Goal: Information Seeking & Learning: Learn about a topic

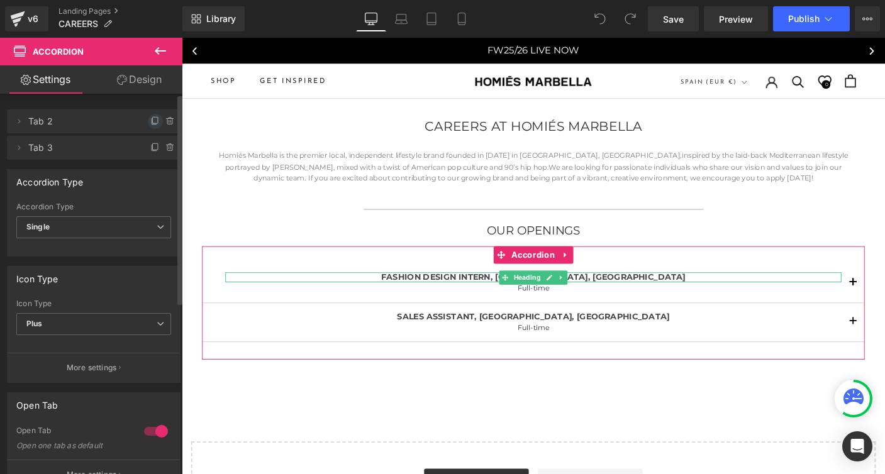
click at [150, 120] on icon at bounding box center [155, 121] width 10 height 10
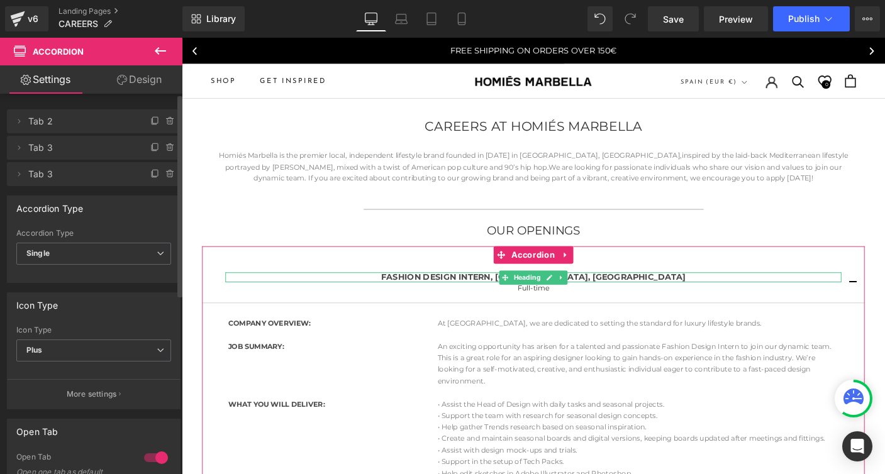
click at [86, 123] on span "Tab 2" at bounding box center [81, 121] width 106 height 24
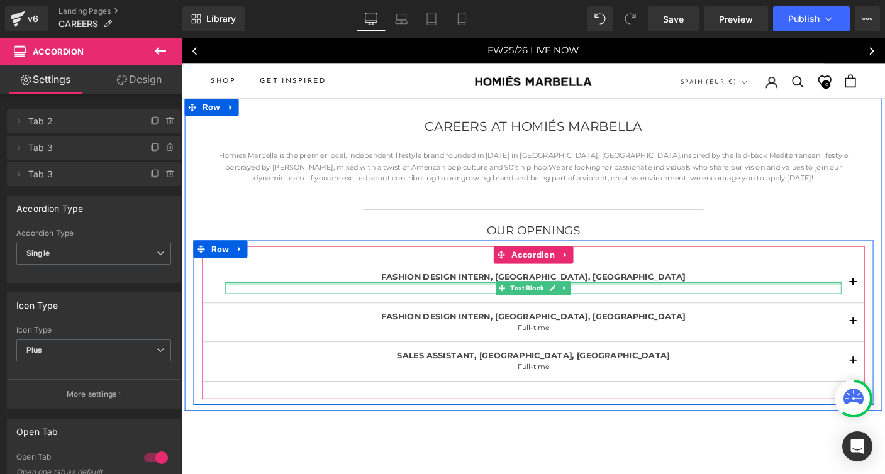
click at [474, 303] on div at bounding box center [562, 304] width 667 height 3
click at [0, 0] on link at bounding box center [0, 0] width 0 height 0
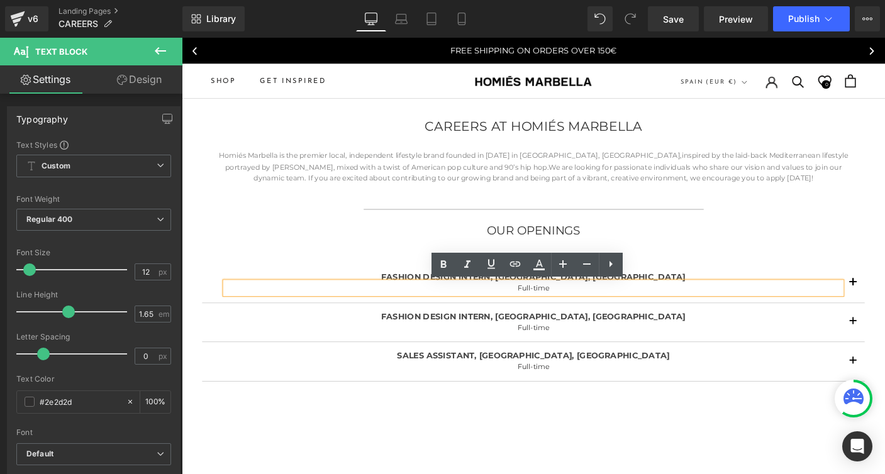
click at [422, 288] on div "FASHION DESIGN INTERN, [GEOGRAPHIC_DATA], [GEOGRAPHIC_DATA] Heading Full-time T…" at bounding box center [562, 303] width 717 height 43
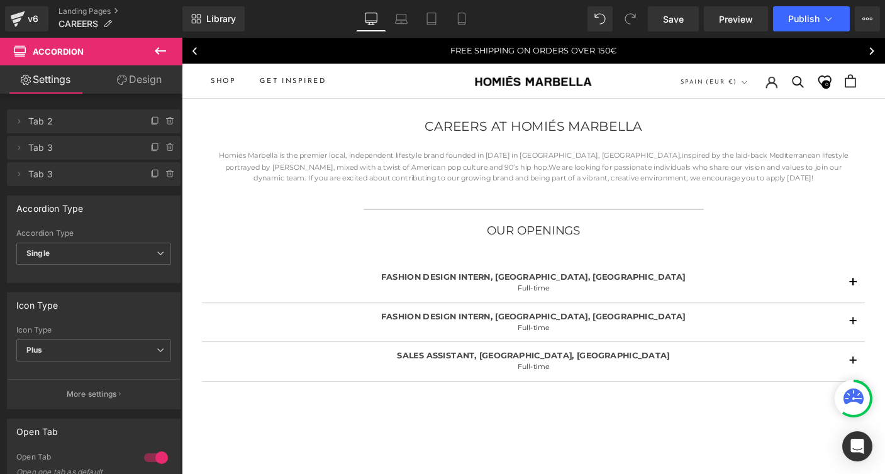
click at [182, 38] on div at bounding box center [182, 38] width 0 height 0
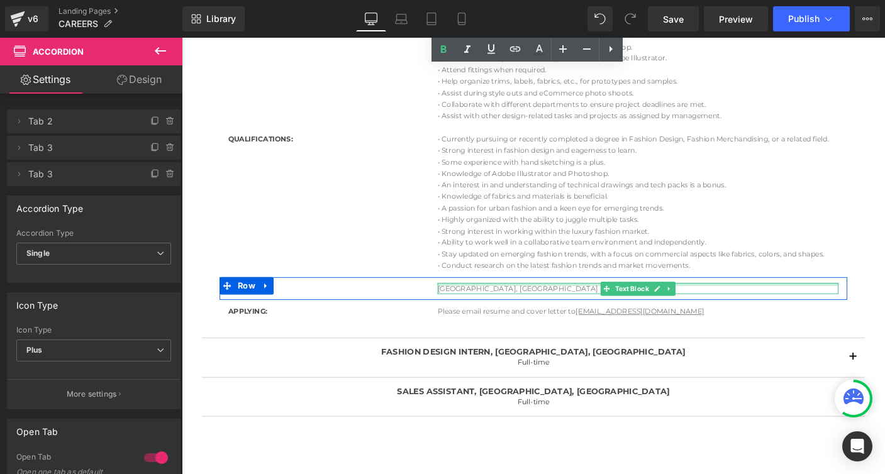
scroll to position [457, 0]
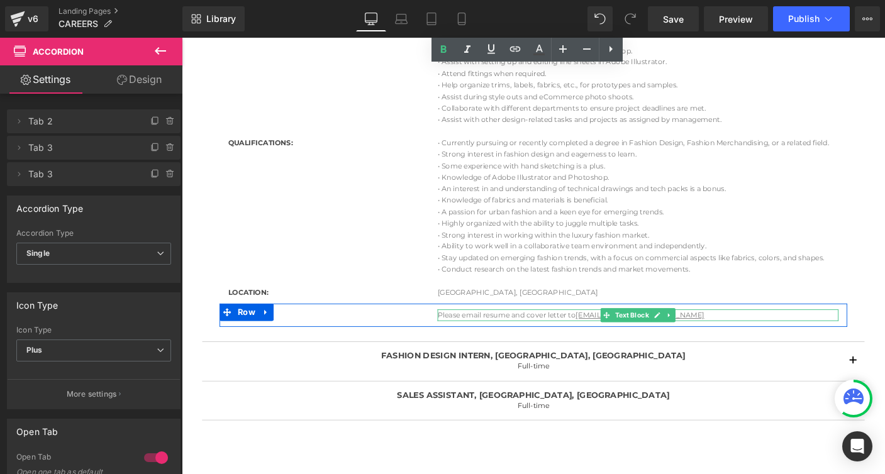
click at [462, 338] on p "Please email resume and cover letter to [EMAIL_ADDRESS][DOMAIN_NAME]" at bounding box center [676, 338] width 434 height 13
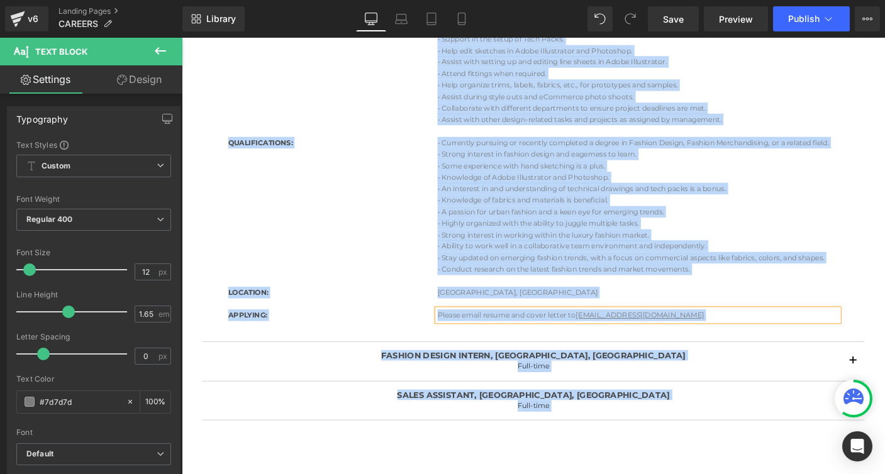
click at [467, 337] on p "Please email resume and cover letter to [EMAIL_ADDRESS][DOMAIN_NAME]" at bounding box center [676, 338] width 434 height 13
paste div
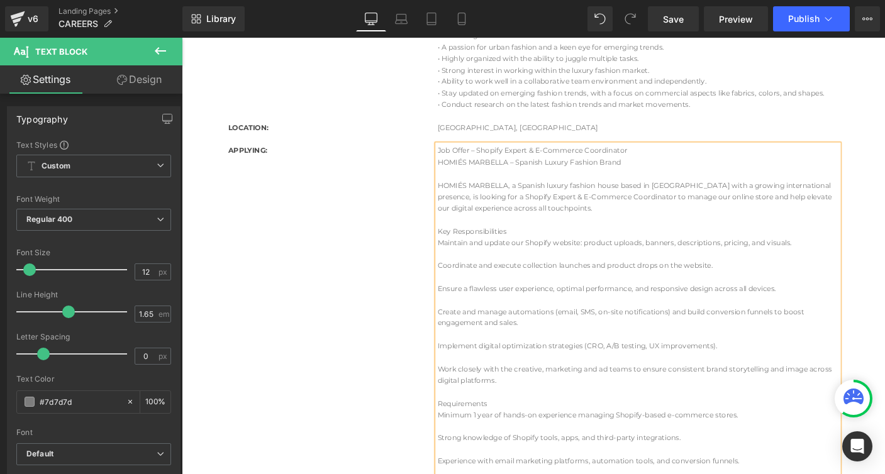
scroll to position [632, 0]
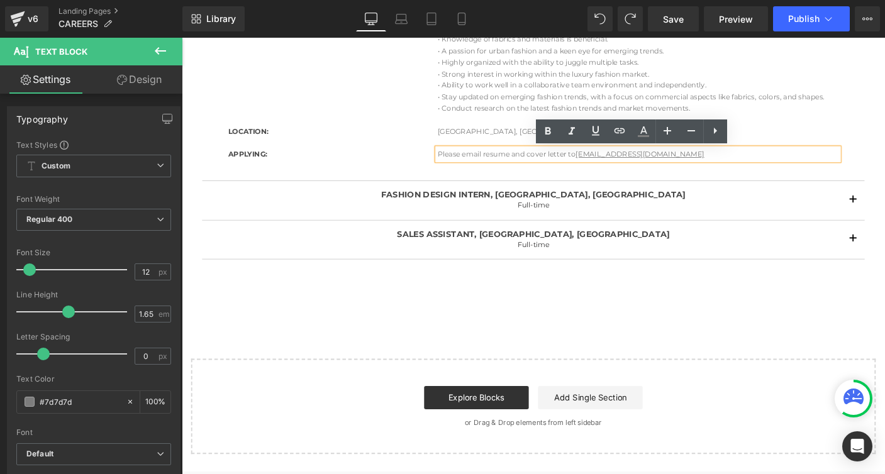
click at [771, 163] on p "Please email resume and cover letter to [EMAIL_ADDRESS][DOMAIN_NAME]" at bounding box center [676, 164] width 434 height 13
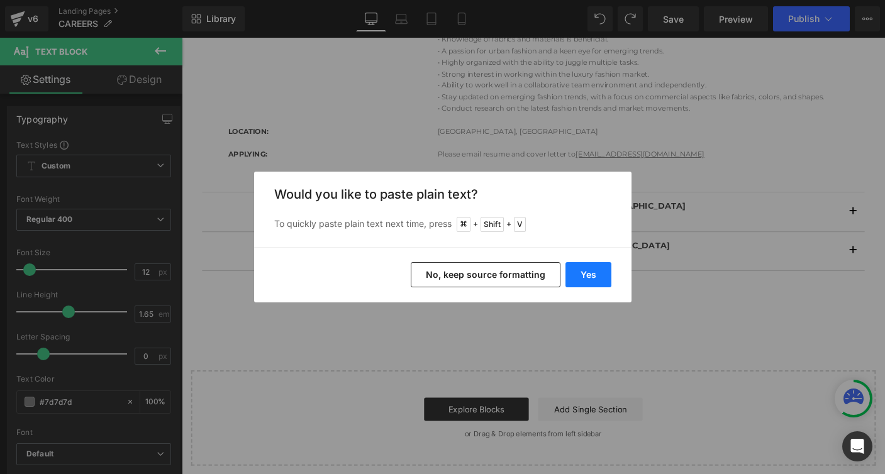
click at [584, 274] on button "Yes" at bounding box center [589, 274] width 46 height 25
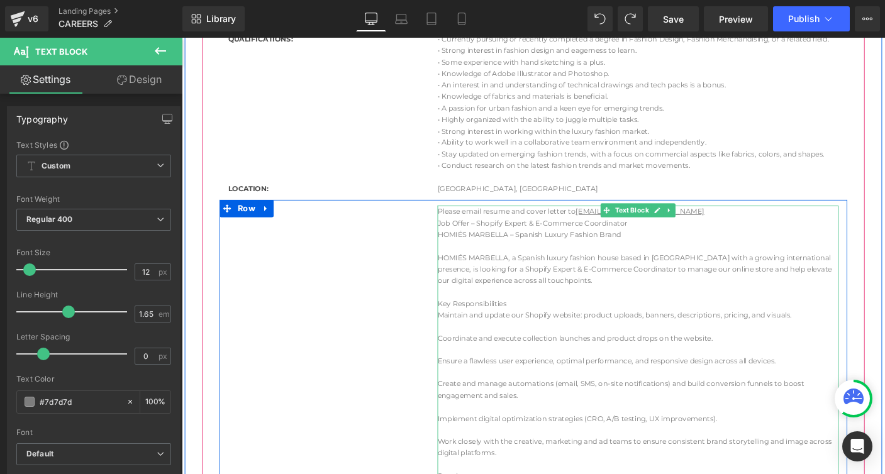
scroll to position [566, 0]
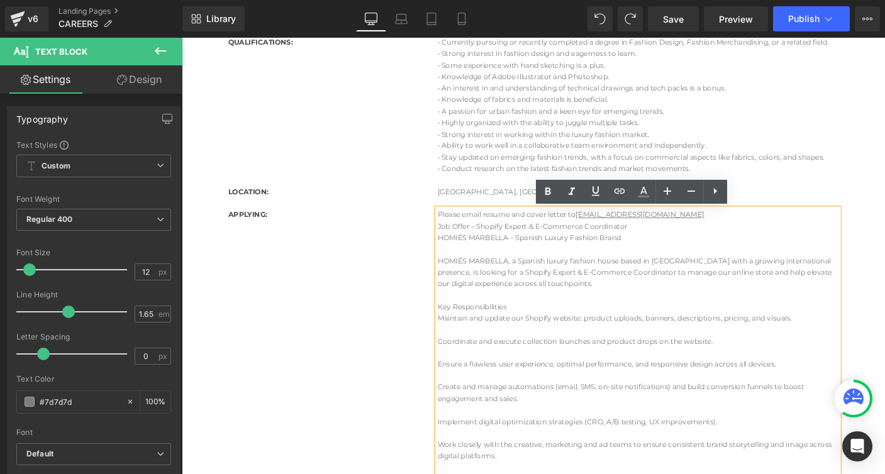
drag, startPoint x: 502, startPoint y: 243, endPoint x: 664, endPoint y: 242, distance: 162.3
click at [664, 242] on p "Job Offer – Shopify Expert & E-Commerce Coordinator" at bounding box center [676, 242] width 434 height 13
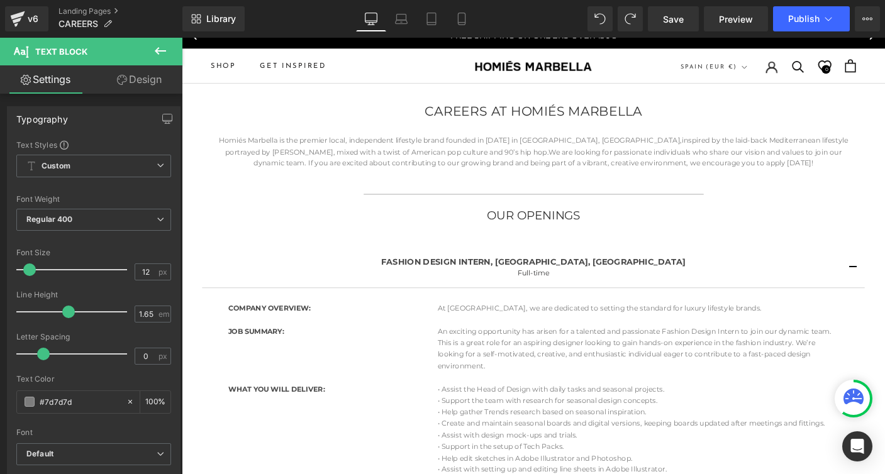
scroll to position [0, 0]
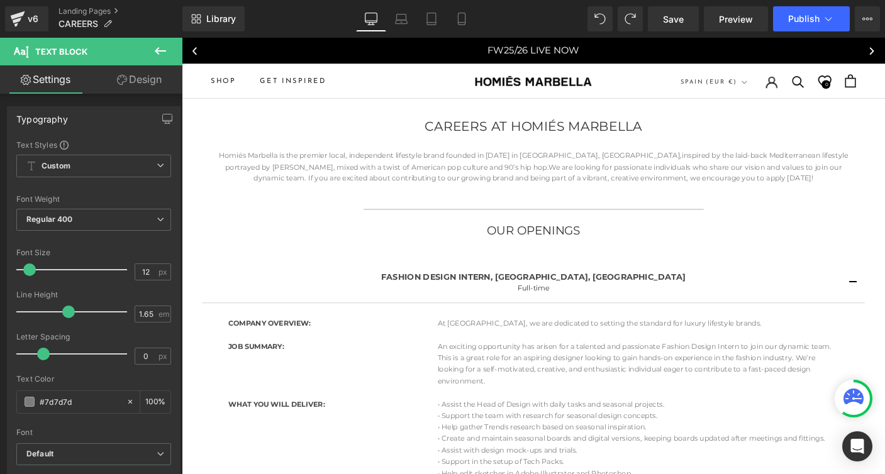
click at [511, 295] on b "FASHION DESIGN INTERN, [GEOGRAPHIC_DATA], [GEOGRAPHIC_DATA]" at bounding box center [563, 296] width 330 height 11
click at [501, 296] on b "FASHION DESIGN INTERN, [GEOGRAPHIC_DATA], [GEOGRAPHIC_DATA]" at bounding box center [563, 296] width 330 height 11
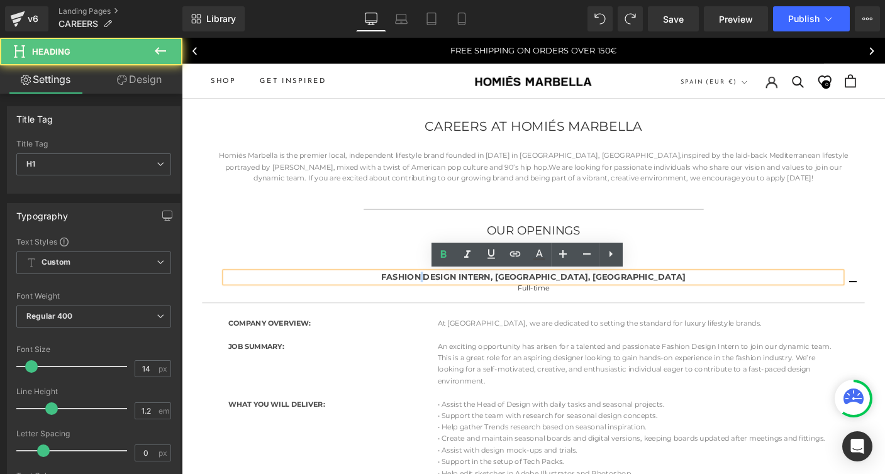
click at [501, 296] on b "FASHION DESIGN INTERN, [GEOGRAPHIC_DATA], [GEOGRAPHIC_DATA]" at bounding box center [563, 296] width 330 height 11
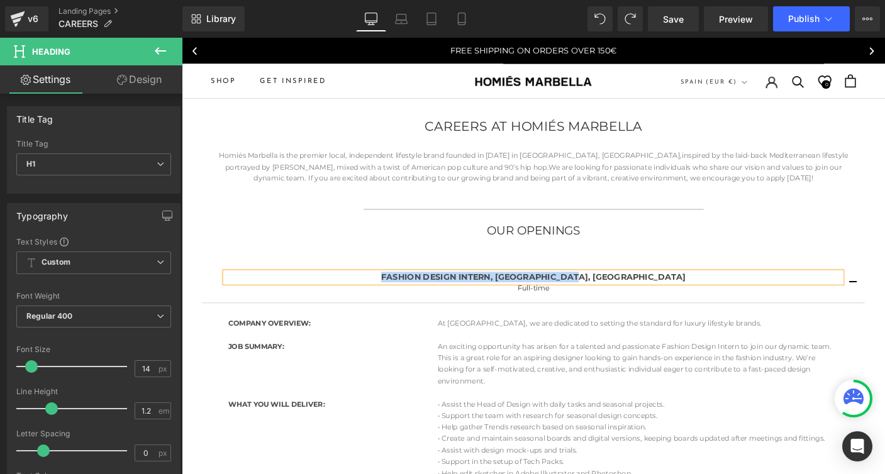
paste div
click at [483, 296] on b "Shopify Expert & E-Commerce Coordinator" at bounding box center [562, 296] width 196 height 11
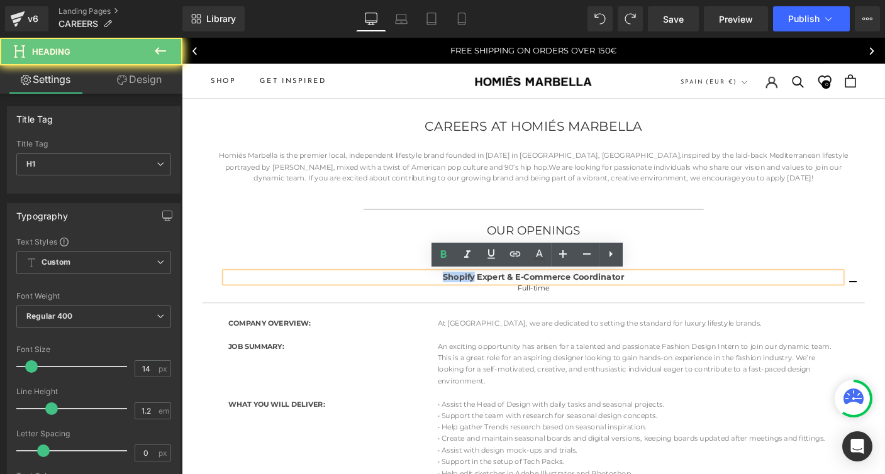
click at [483, 296] on b "Shopify Expert & E-Commerce Coordinator" at bounding box center [562, 296] width 196 height 11
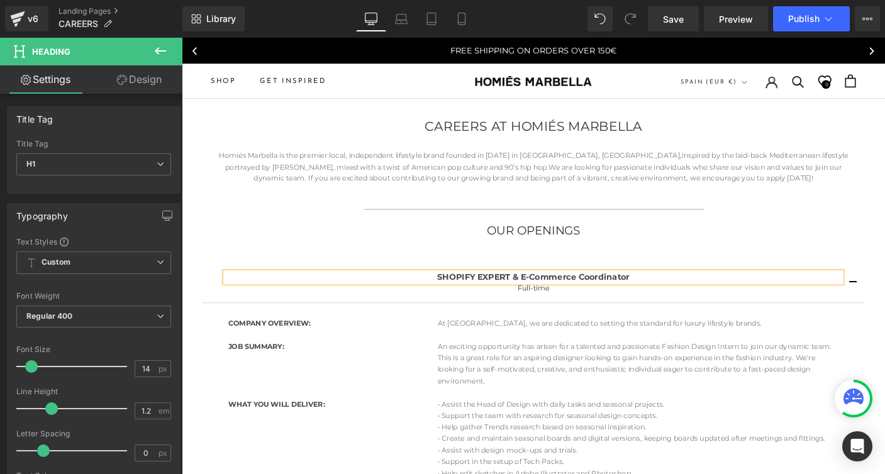
click at [581, 296] on b "SHOPIFY EXPERT & E-Commerce Coordinator" at bounding box center [563, 296] width 208 height 11
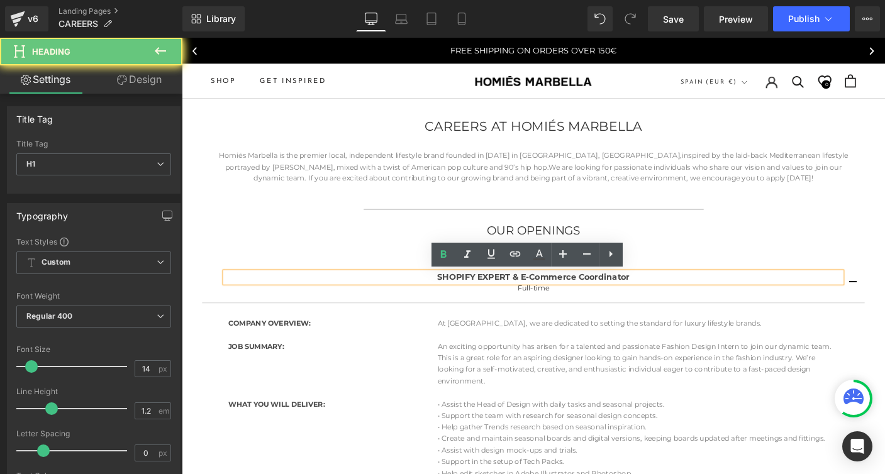
click at [581, 296] on b "SHOPIFY EXPERT & E-Commerce Coordinator" at bounding box center [563, 296] width 208 height 11
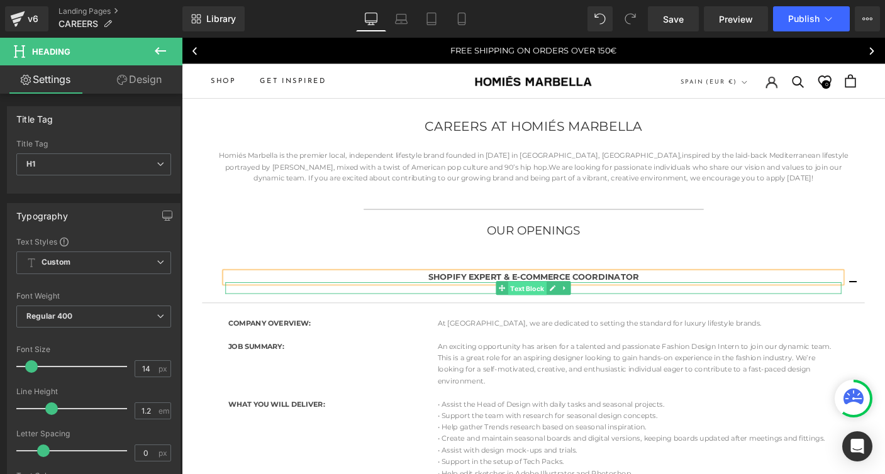
click at [556, 311] on span "Text Block" at bounding box center [556, 309] width 42 height 15
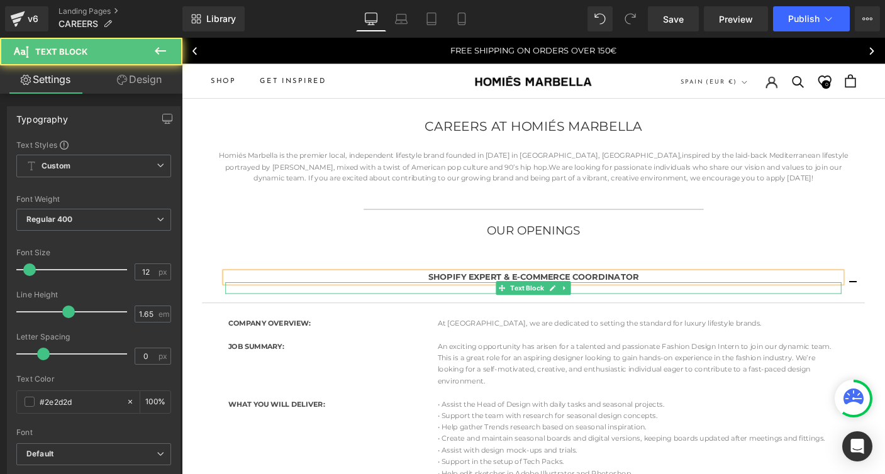
click at [628, 310] on p "Full-time" at bounding box center [562, 309] width 667 height 13
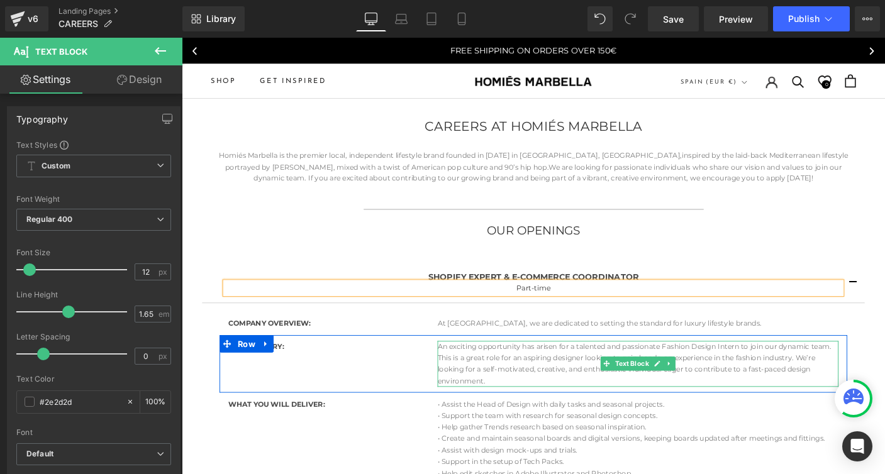
click at [555, 380] on p "An exciting opportunity has arisen for a talented and passionate Fashion Design…" at bounding box center [676, 391] width 434 height 50
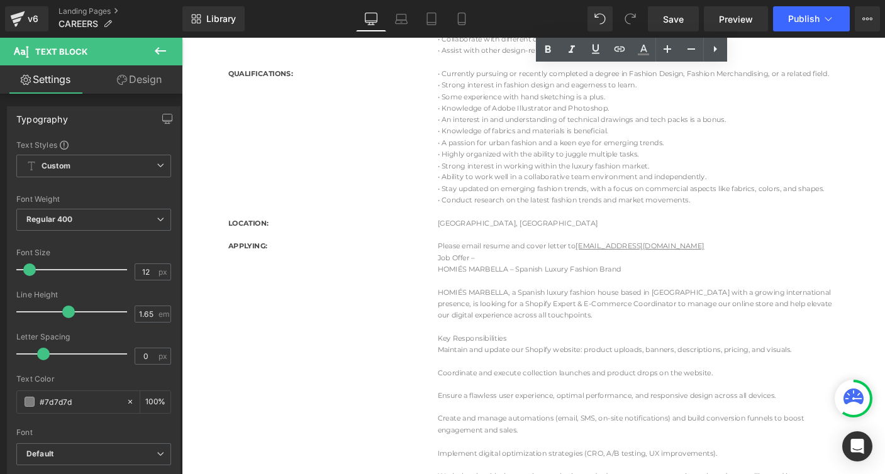
scroll to position [530, 0]
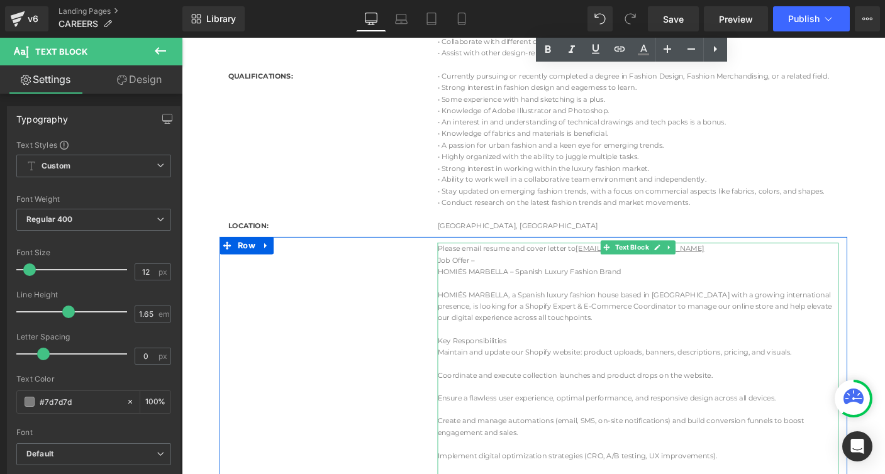
click at [466, 290] on p "HOMIÉS MARBELLA – Spanish Luxury Fashion Brand" at bounding box center [676, 291] width 434 height 13
click at [463, 290] on p "HOMIÉS MARBELLA – Spanish Luxury Fashion Brand" at bounding box center [676, 291] width 434 height 13
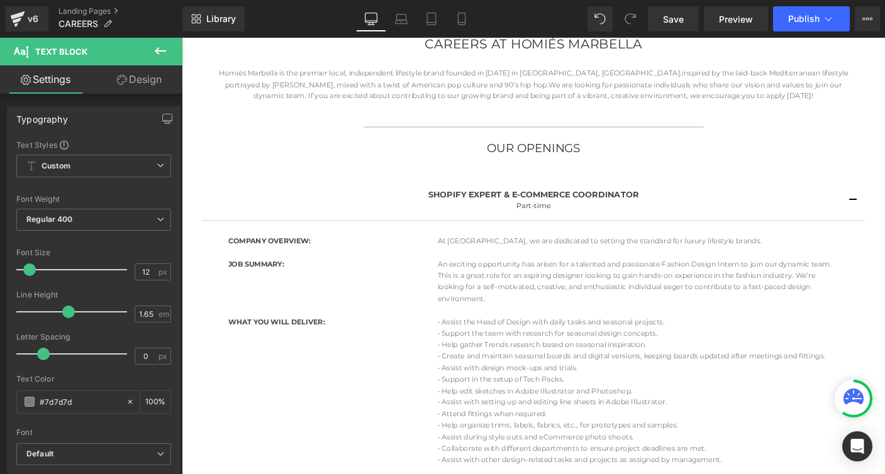
scroll to position [96, 0]
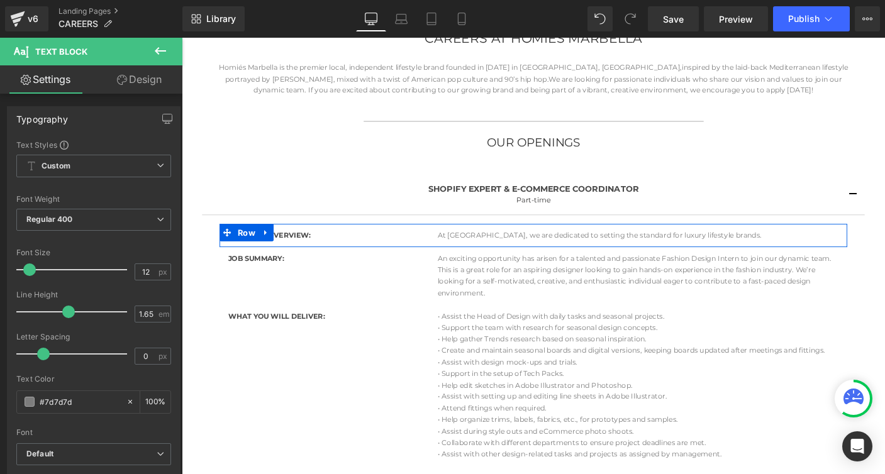
click at [182, 38] on div at bounding box center [182, 38] width 0 height 0
click at [472, 249] on p "At [GEOGRAPHIC_DATA], we are dedicated to setting the standard for luxury lifes…" at bounding box center [676, 251] width 434 height 13
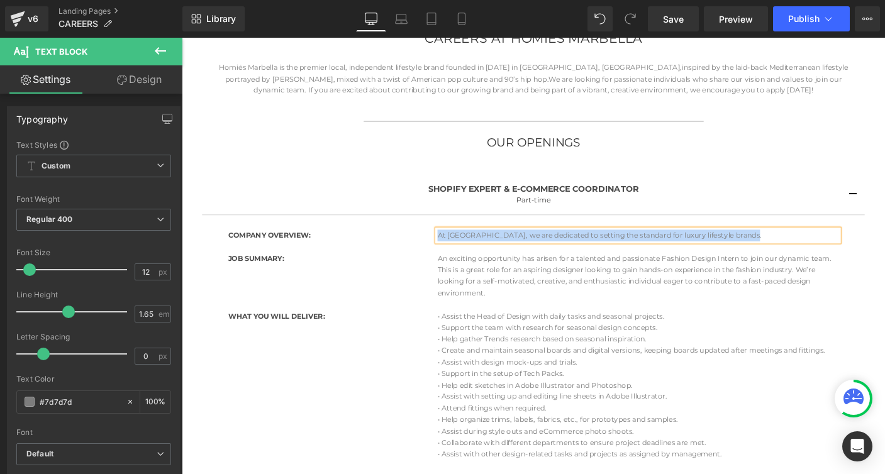
paste div
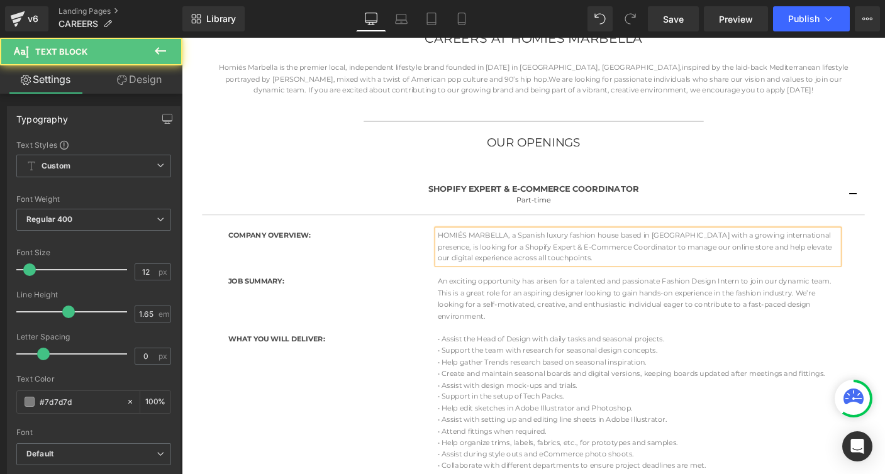
click at [562, 278] on p "HOMIÉS MARBELLA, a Spanish luxury fashion house based in [GEOGRAPHIC_DATA] with…" at bounding box center [676, 263] width 434 height 37
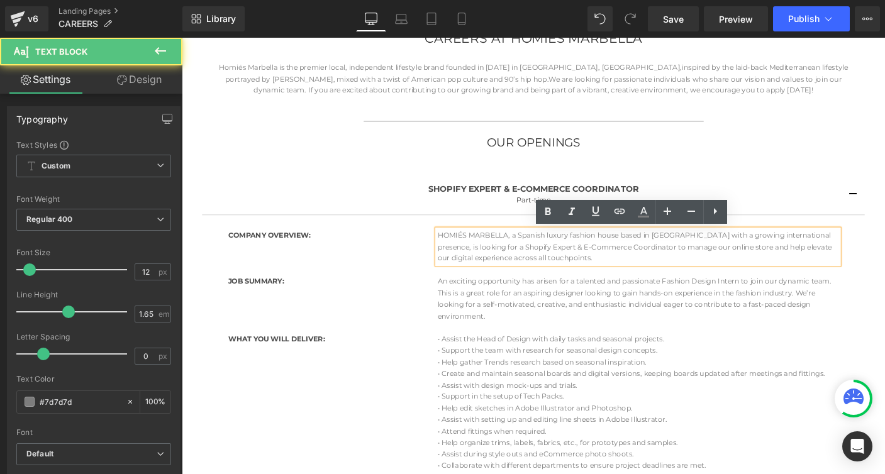
click at [563, 278] on p "HOMIÉS MARBELLA, a Spanish luxury fashion house based in [GEOGRAPHIC_DATA] with…" at bounding box center [676, 263] width 434 height 37
click at [557, 276] on p "HOMIÉS MARBELLA, a Spanish luxury fashion house based in [GEOGRAPHIC_DATA] with…" at bounding box center [676, 263] width 434 height 37
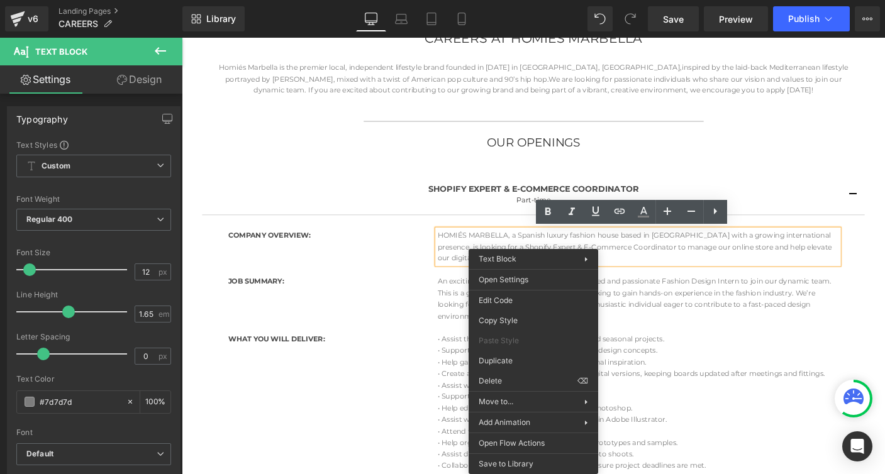
click at [454, 286] on div "COMPANY OVERVIEW: Heading HOMIÉS MARBELLA, a Spanish luxury fashion house based…" at bounding box center [562, 264] width 679 height 50
click at [465, 310] on p "An exciting opportunity has arisen for a talented and passionate Fashion Design…" at bounding box center [676, 320] width 434 height 50
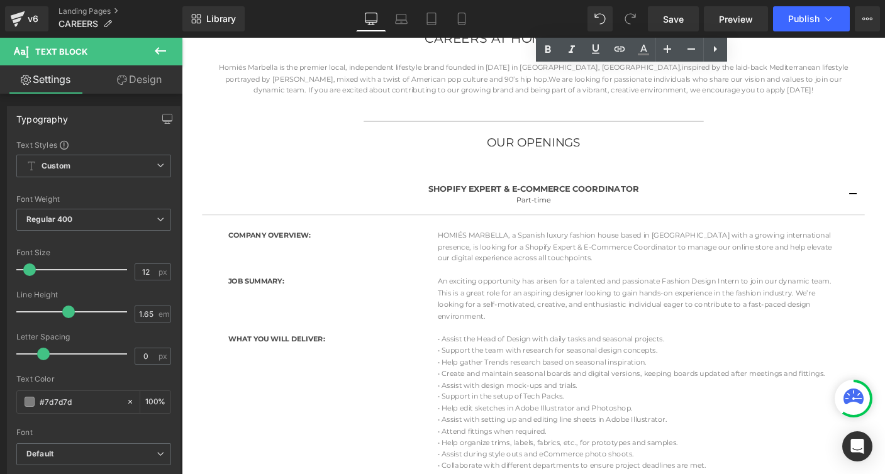
scroll to position [640, 0]
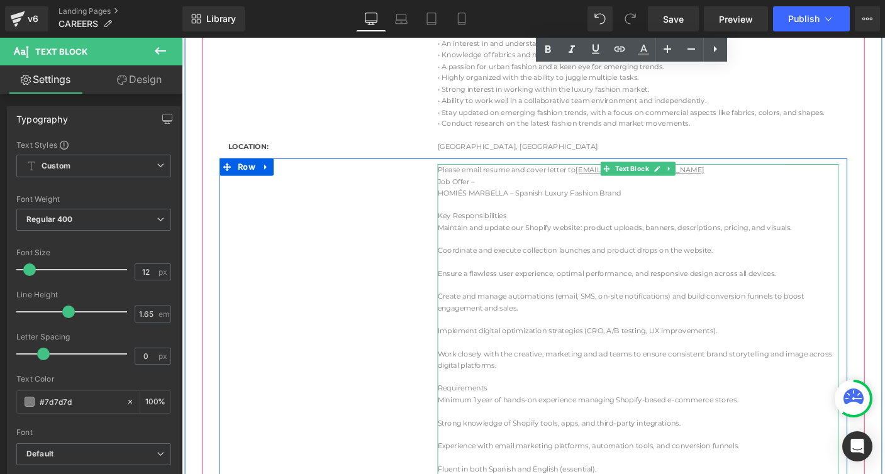
click at [605, 182] on p "Please email resume and cover letter to [EMAIL_ADDRESS][DOMAIN_NAME]" at bounding box center [676, 181] width 434 height 13
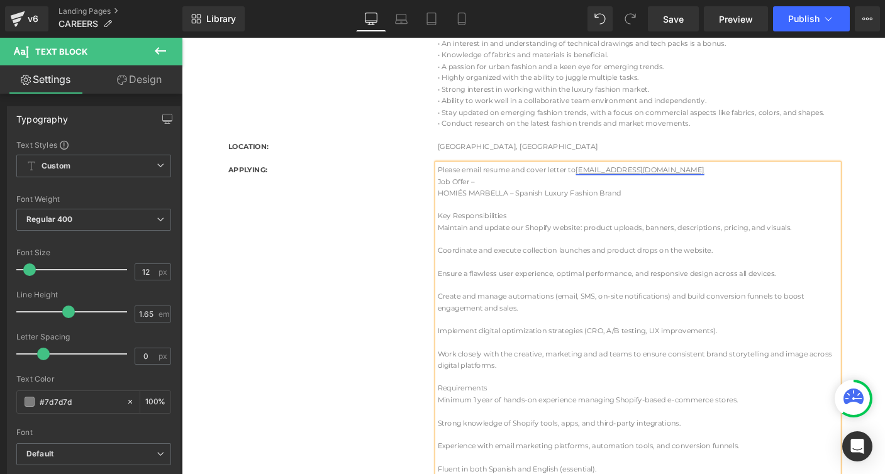
drag, startPoint x: 771, startPoint y: 182, endPoint x: 611, endPoint y: 182, distance: 160.4
click at [611, 182] on p "Please email resume and cover letter to [EMAIL_ADDRESS][DOMAIN_NAME]" at bounding box center [676, 181] width 434 height 13
drag, startPoint x: 461, startPoint y: 203, endPoint x: 463, endPoint y: 219, distance: 16.5
click at [463, 219] on div "Please email resume and cover letter to ... Job Offer – HOMIÉS MARBELLA – Spani…" at bounding box center [676, 467] width 434 height 585
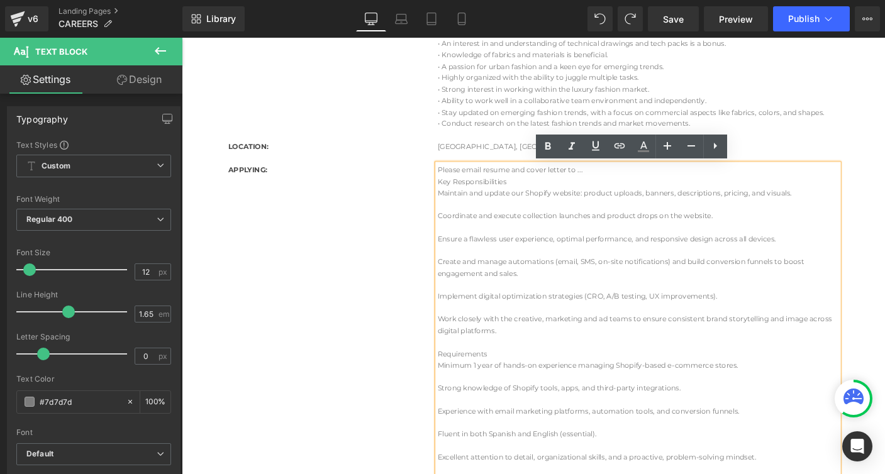
click at [459, 205] on p "Maintain and update our Shopify website: product uploads, banners, descriptions…" at bounding box center [676, 206] width 434 height 13
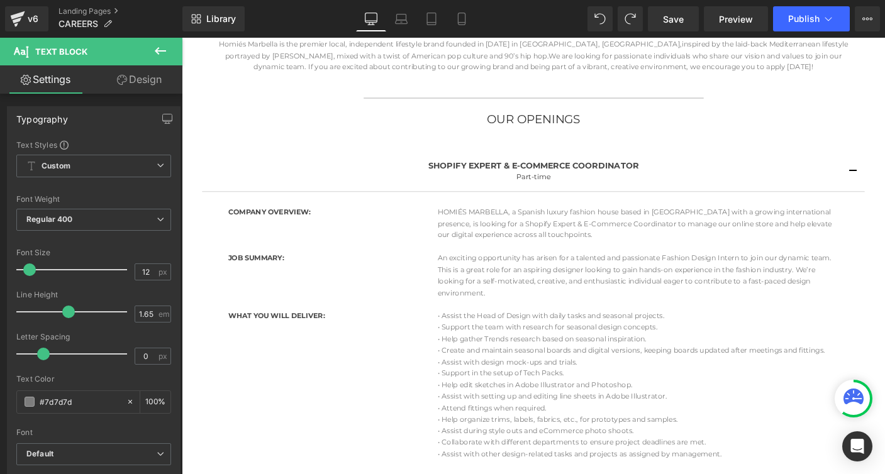
scroll to position [136, 0]
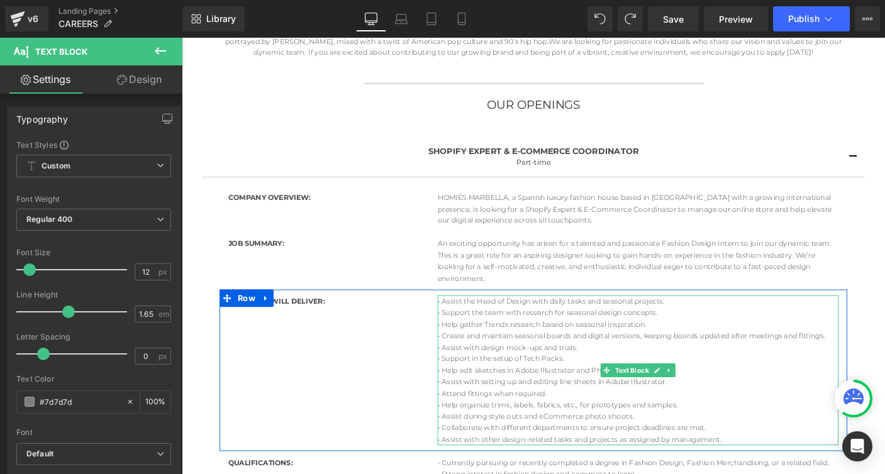
click at [468, 346] on p "• Help gather Trends research based on seasonal inspiration." at bounding box center [676, 348] width 434 height 13
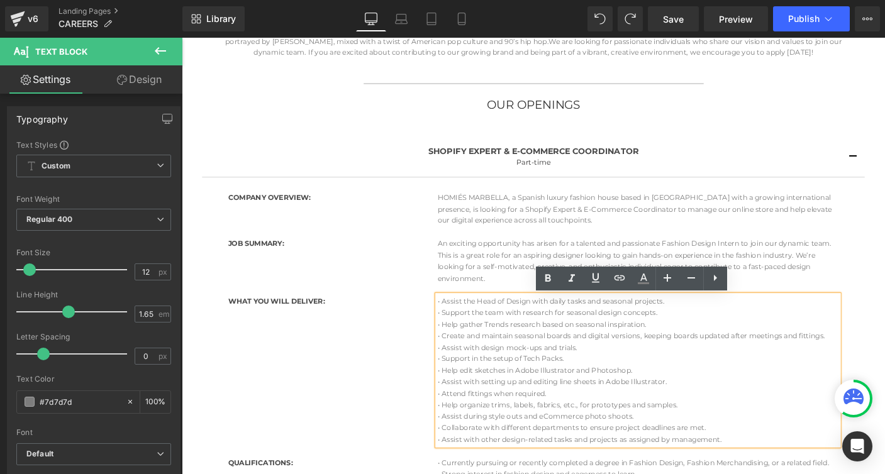
scroll to position [135, 0]
click at [242, 322] on strong "WHAT YOU WILL DELIVER:" at bounding box center [284, 323] width 104 height 9
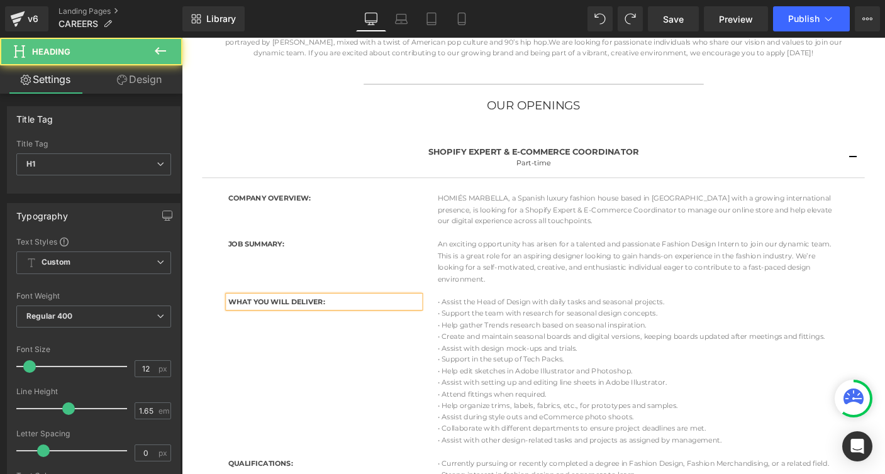
click at [242, 322] on strong "WHAT YOU WILL DELIVER:" at bounding box center [284, 323] width 104 height 9
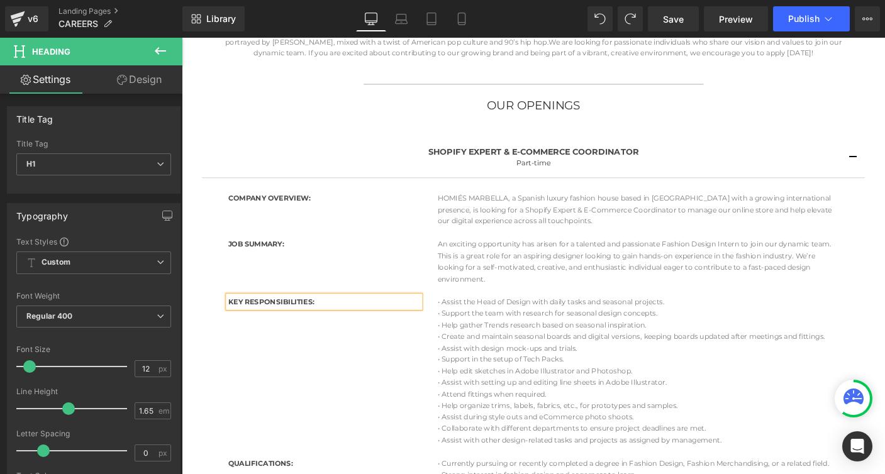
click at [467, 324] on p "• Assist the Head of Design with daily tasks and seasonal projects." at bounding box center [676, 324] width 434 height 13
click at [463, 323] on p "• Assist the Head of Design with daily tasks and seasonal projects." at bounding box center [676, 324] width 434 height 13
click at [464, 323] on p "• Assist the Head of Design with daily tasks and seasonal projects." at bounding box center [676, 324] width 434 height 13
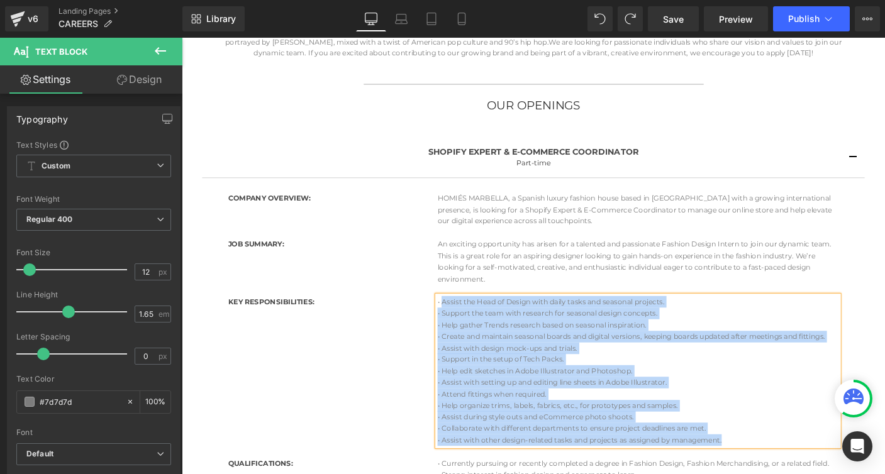
paste div
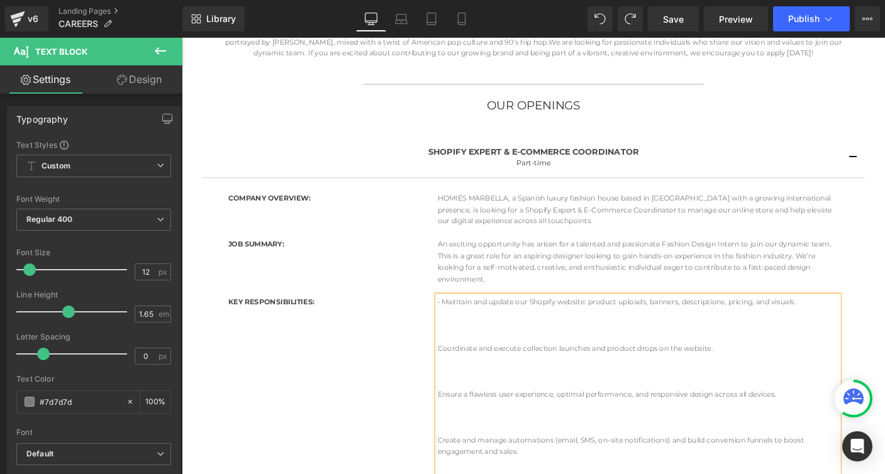
click at [474, 358] on p at bounding box center [676, 361] width 434 height 13
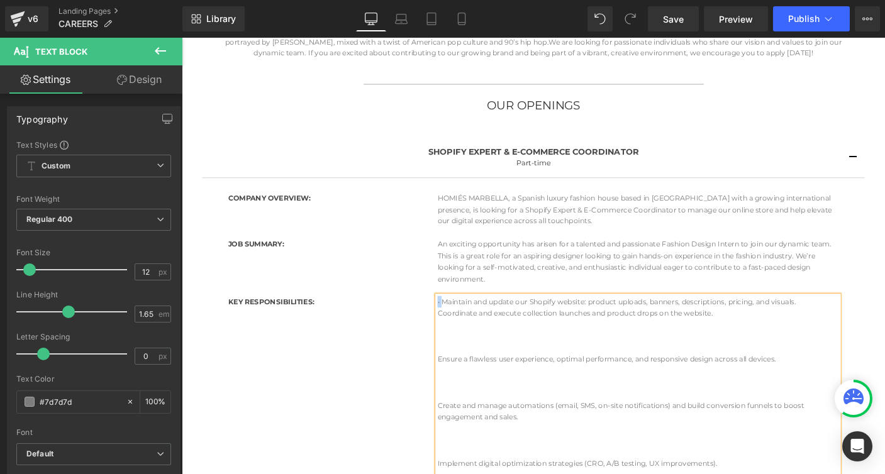
copy p "•"
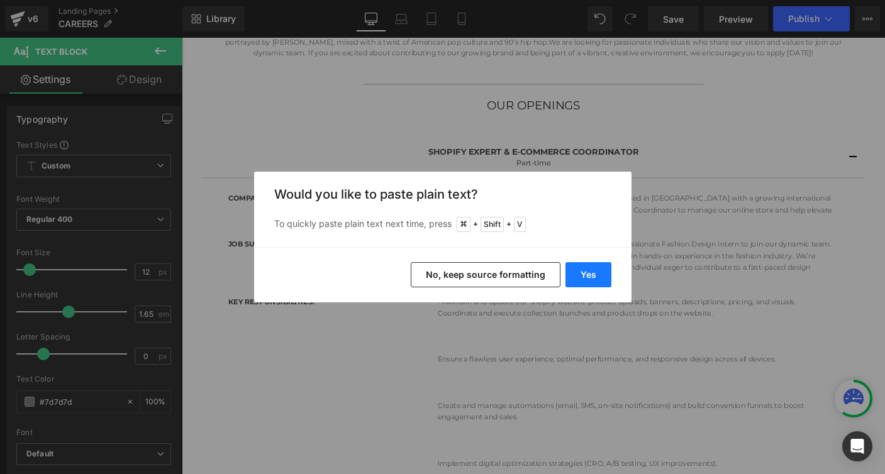
click at [593, 276] on button "Yes" at bounding box center [589, 274] width 46 height 25
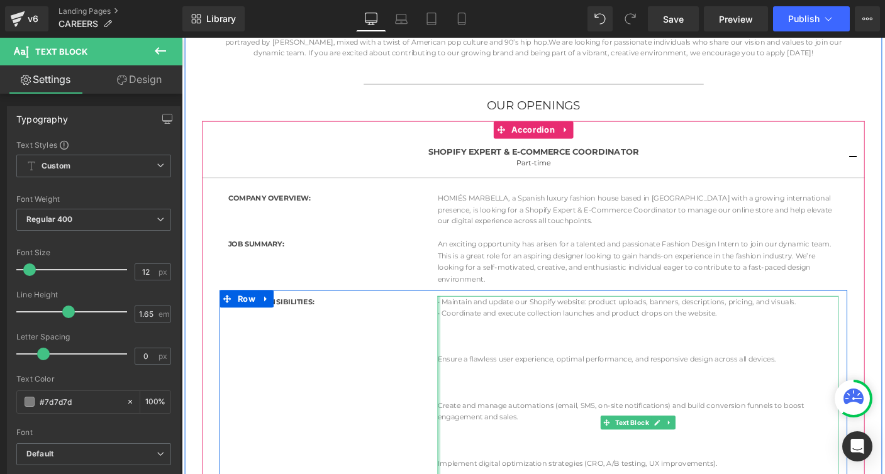
click at [461, 386] on div at bounding box center [460, 455] width 3 height 274
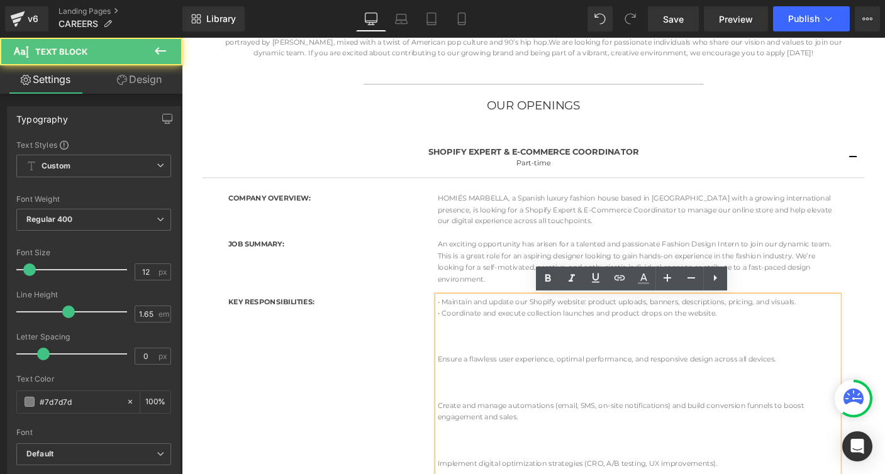
click at [476, 389] on p "Ensure a flawless user experience, optimal performance, and responsive design a…" at bounding box center [676, 386] width 434 height 13
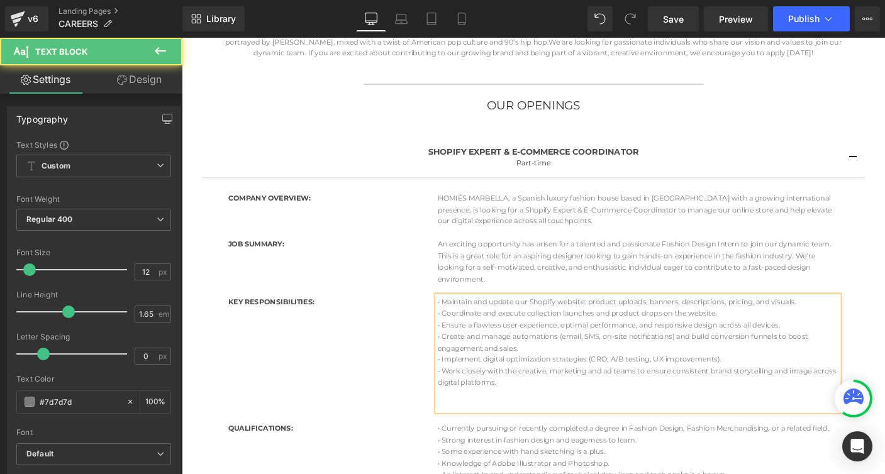
click at [473, 439] on p at bounding box center [676, 436] width 434 height 13
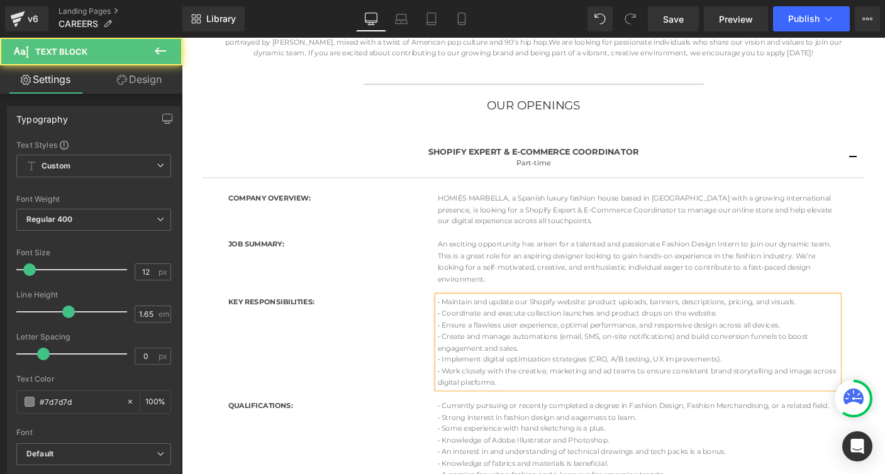
click at [488, 353] on span "• Ensure a flawless user experience, optimal performance, and responsive design…" at bounding box center [644, 348] width 371 height 9
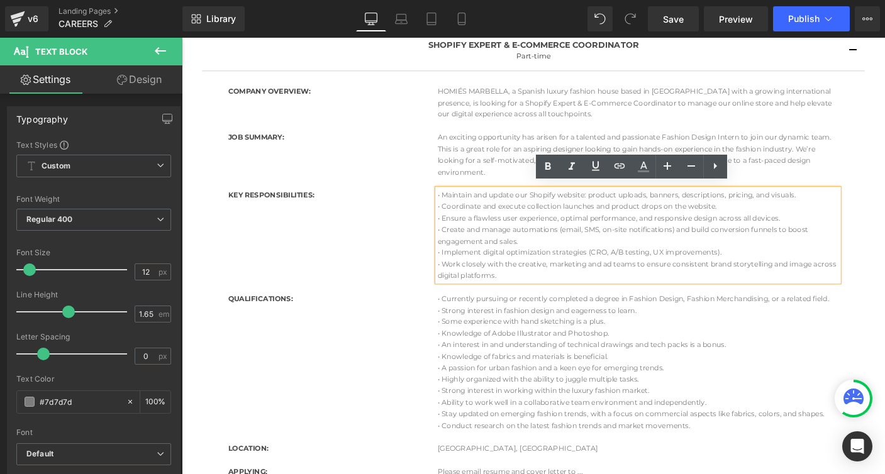
scroll to position [264, 0]
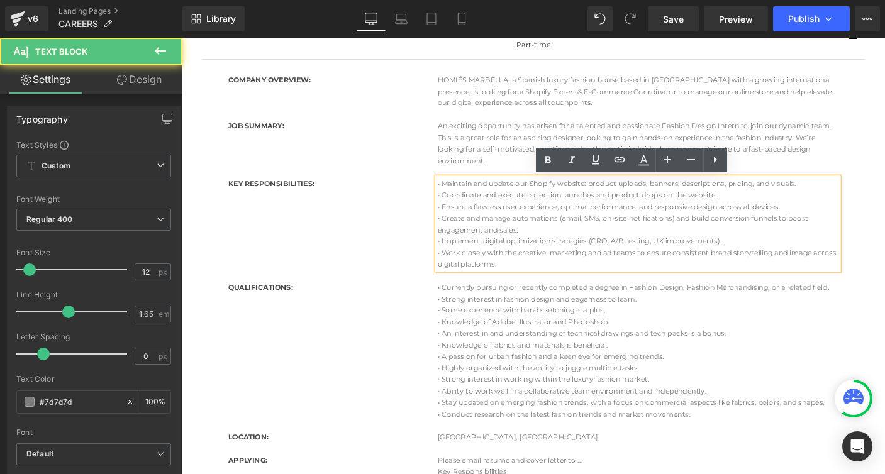
click at [560, 259] on span "• Implement digital optimization strategies (CRO, A/B testing, UX improvements)." at bounding box center [613, 257] width 308 height 9
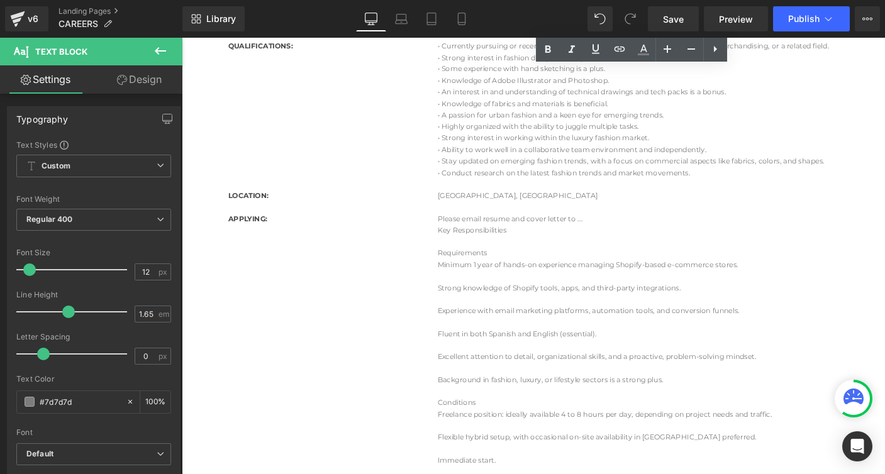
scroll to position [532, 0]
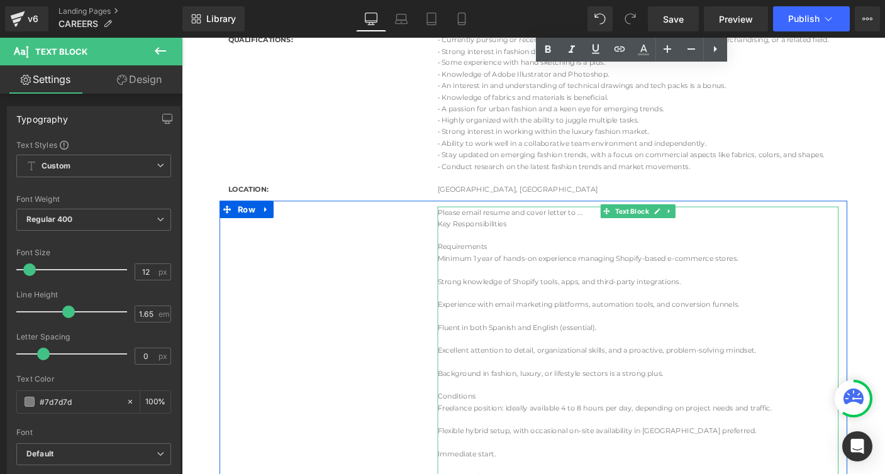
click at [484, 266] on p "Requirements" at bounding box center [676, 264] width 434 height 13
click at [479, 265] on p "Requirements" at bounding box center [676, 264] width 434 height 13
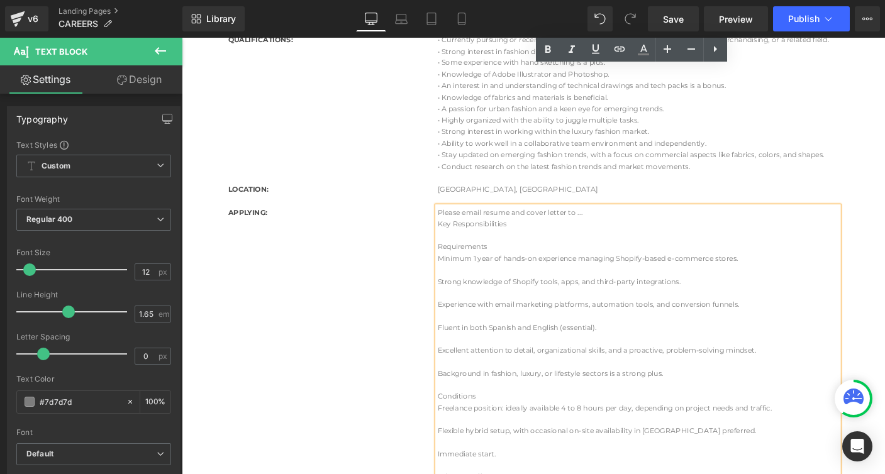
click at [479, 265] on p "Requirements" at bounding box center [676, 264] width 434 height 13
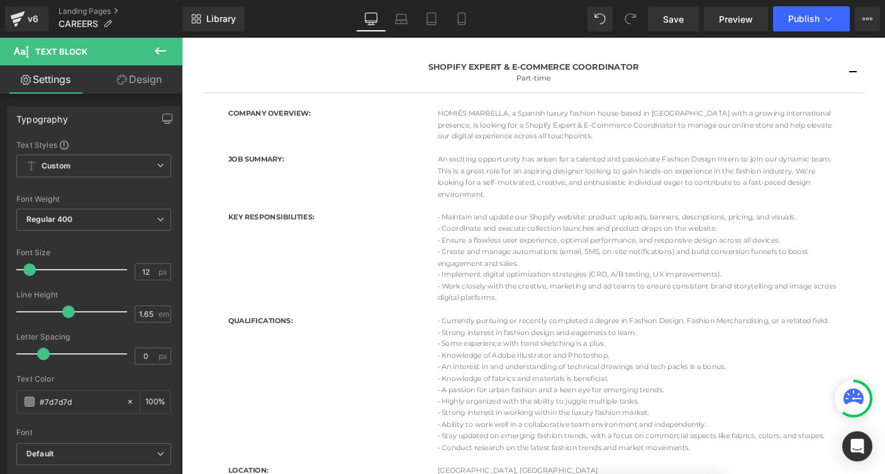
scroll to position [209, 0]
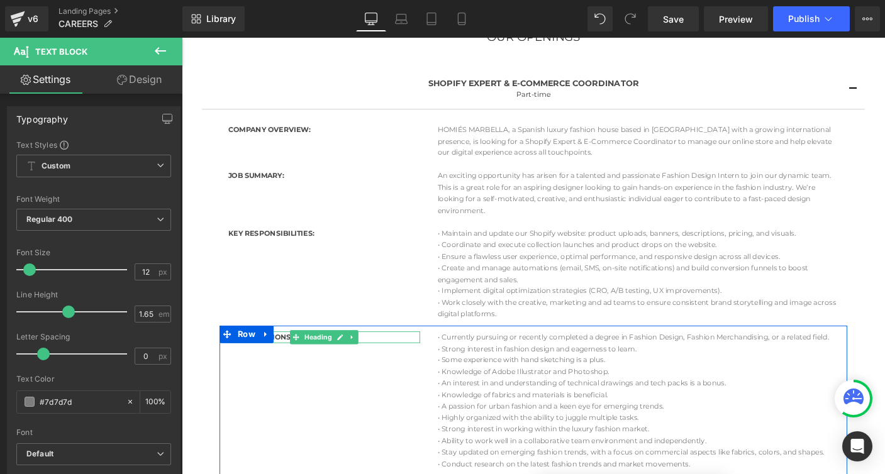
click at [293, 360] on b "QUALIFICATIONS:" at bounding box center [267, 361] width 70 height 9
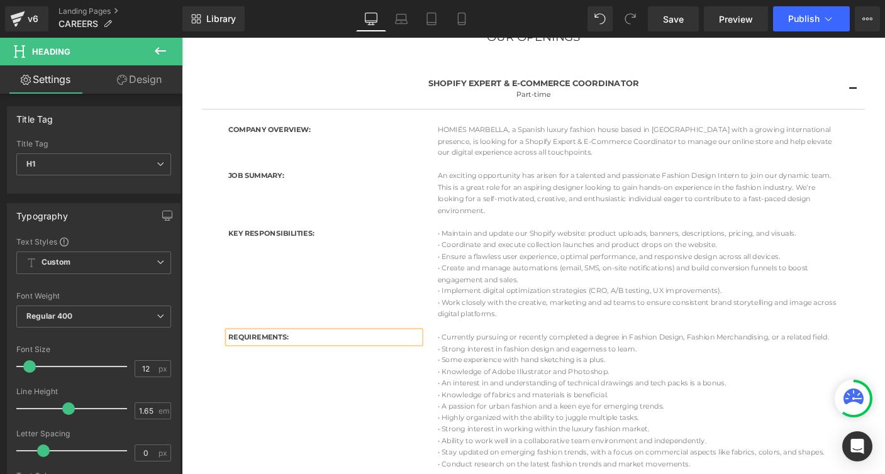
click at [565, 433] on p "• A passion for urban fashion and a keen eye for emerging trends." at bounding box center [676, 437] width 434 height 13
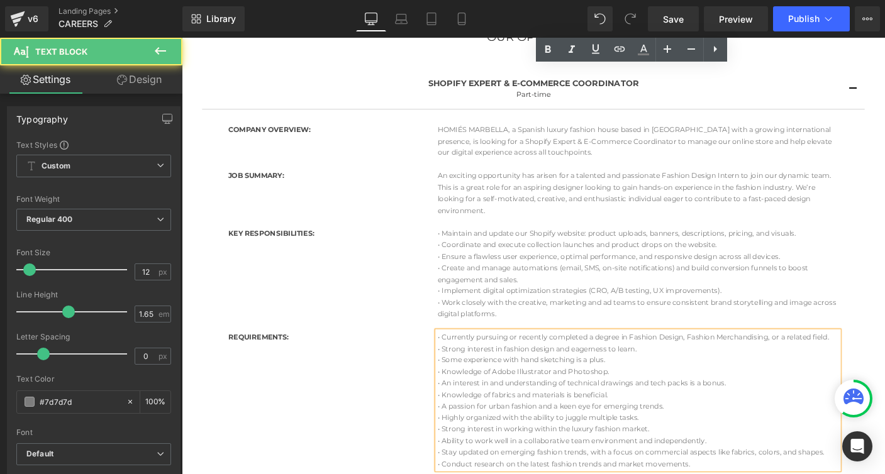
scroll to position [613, 0]
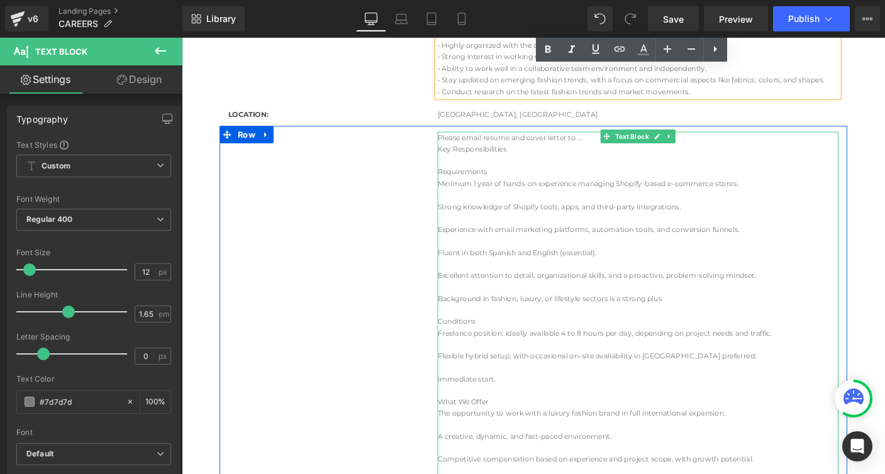
click at [464, 194] on p "Minimum 1 year of hands-on experience managing Shopify-based e-commerce stores." at bounding box center [676, 195] width 434 height 13
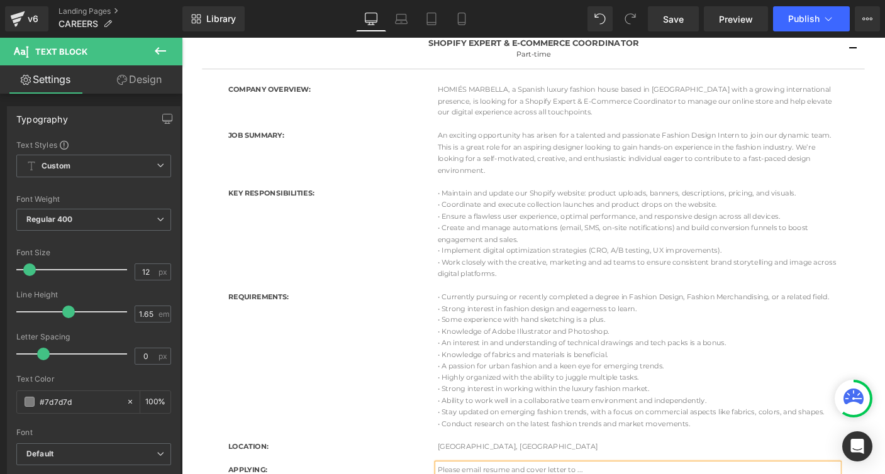
scroll to position [244, 0]
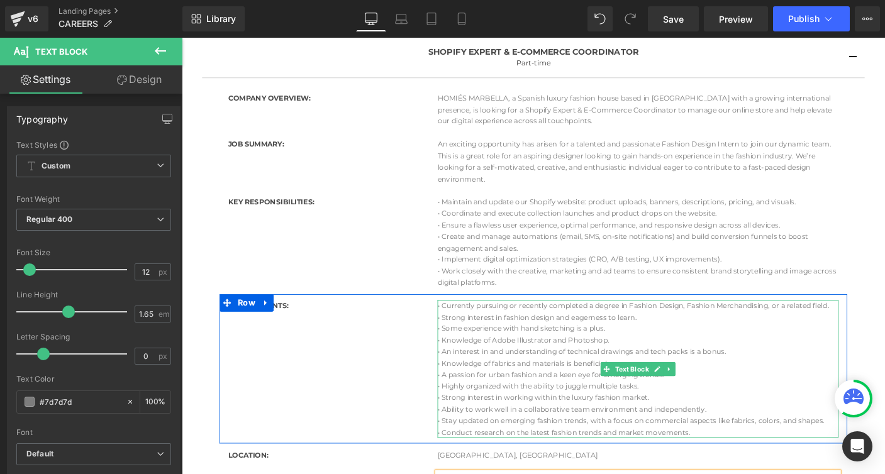
click at [484, 340] on p "• Strong interest in fashion design and eagerness to learn." at bounding box center [676, 340] width 434 height 13
click at [465, 248] on span "• Create and manage automations (email, SMS, on-site notifications) and build c…" at bounding box center [659, 259] width 401 height 22
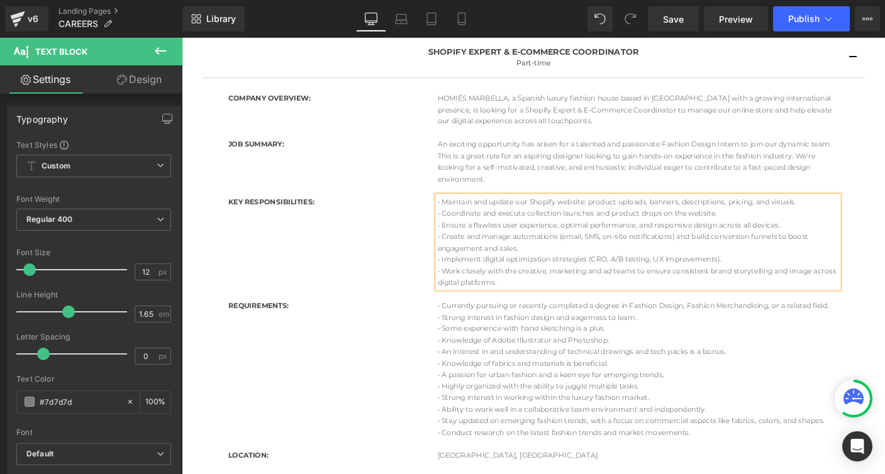
click at [463, 247] on div "COMPANY OVERVIEW: Heading HOMIÉS MARBELLA, a Spanish luxury fashion house based…" at bounding box center [562, 421] width 698 height 661
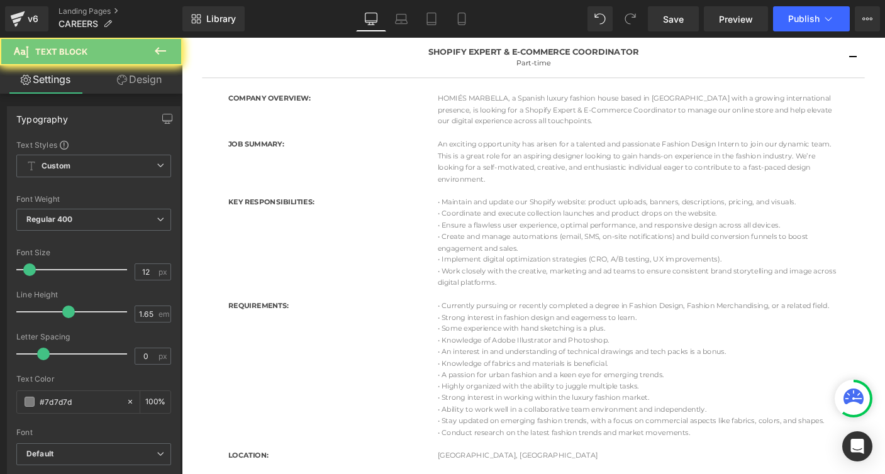
scroll to position [325, 0]
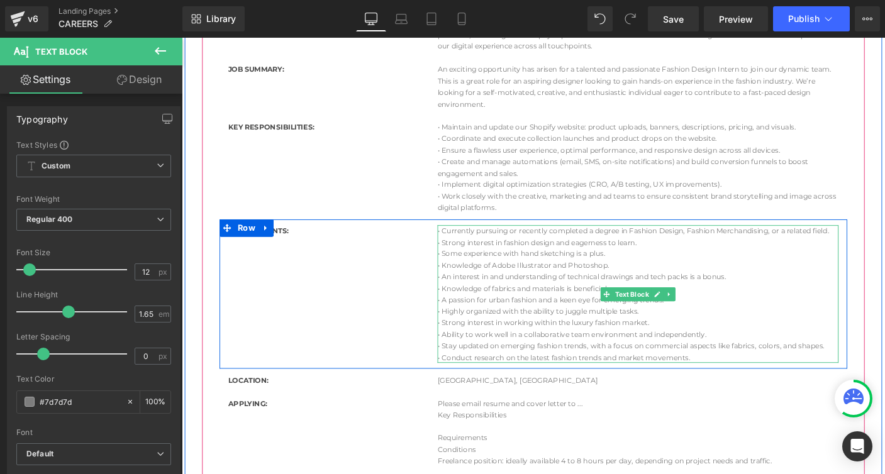
click at [463, 247] on p "• Currently pursuing or recently completed a degree in Fashion Design, Fashion …" at bounding box center [676, 247] width 434 height 13
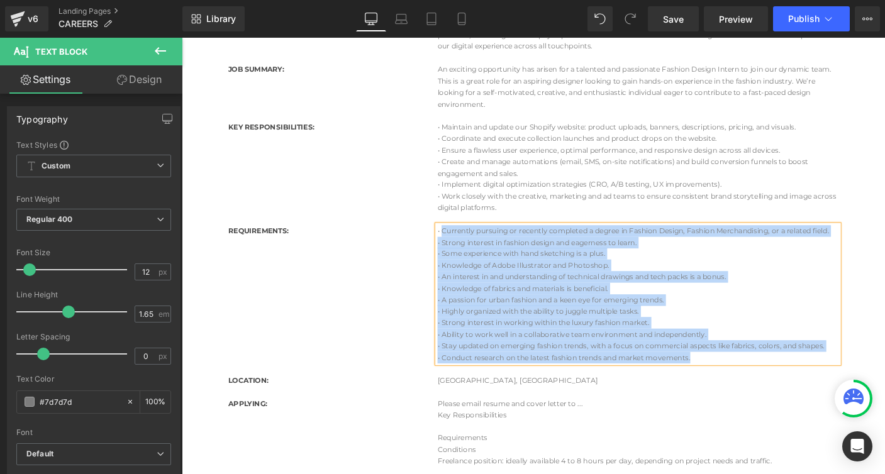
paste div
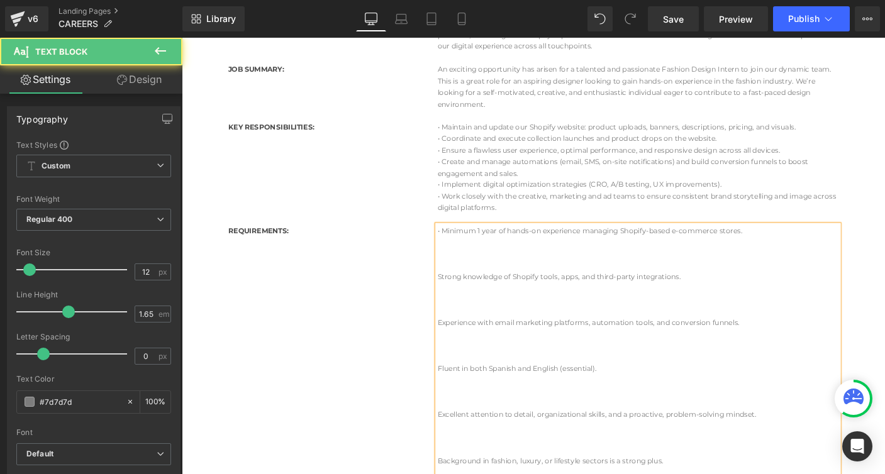
click at [459, 296] on p "Strong knowledge of Shopify tools, apps, and third-party integrations." at bounding box center [676, 297] width 434 height 13
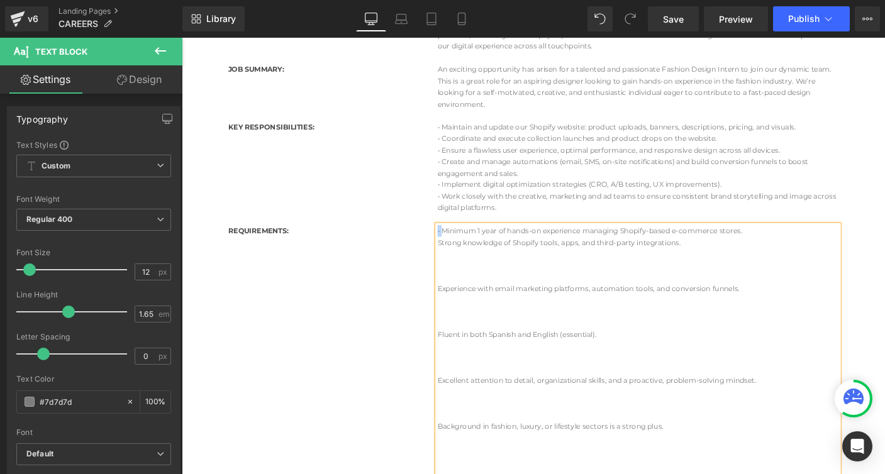
copy p "•"
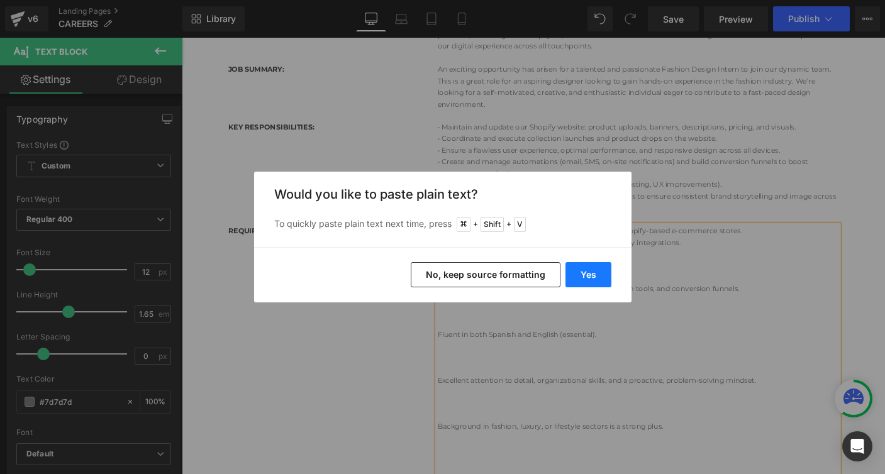
click at [588, 276] on button "Yes" at bounding box center [589, 274] width 46 height 25
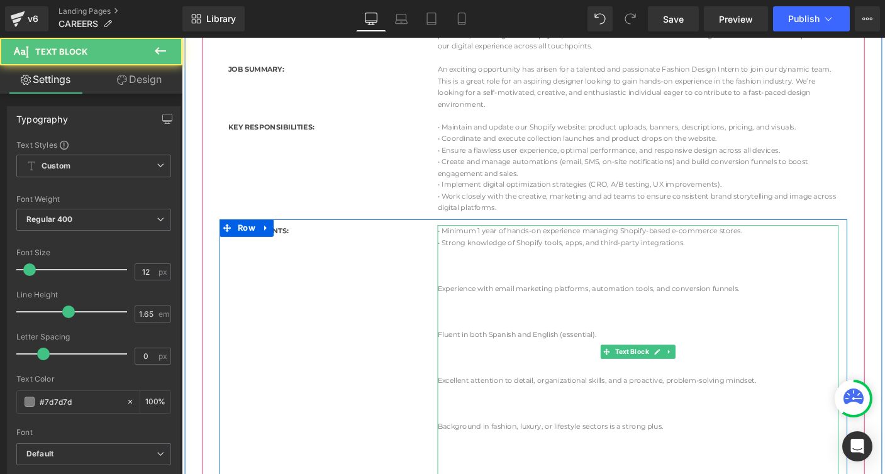
click at [463, 310] on p "Experience with email marketing platforms, automation tools, and conversion fun…" at bounding box center [676, 309] width 434 height 13
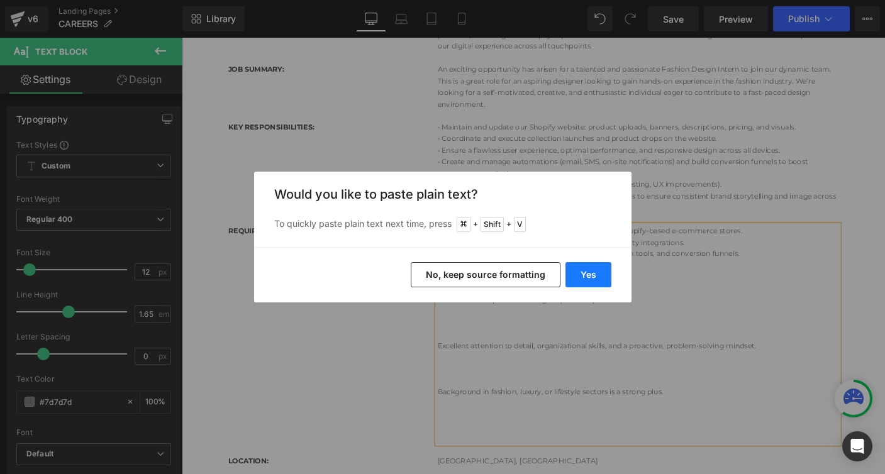
click at [577, 273] on button "Yes" at bounding box center [589, 274] width 46 height 25
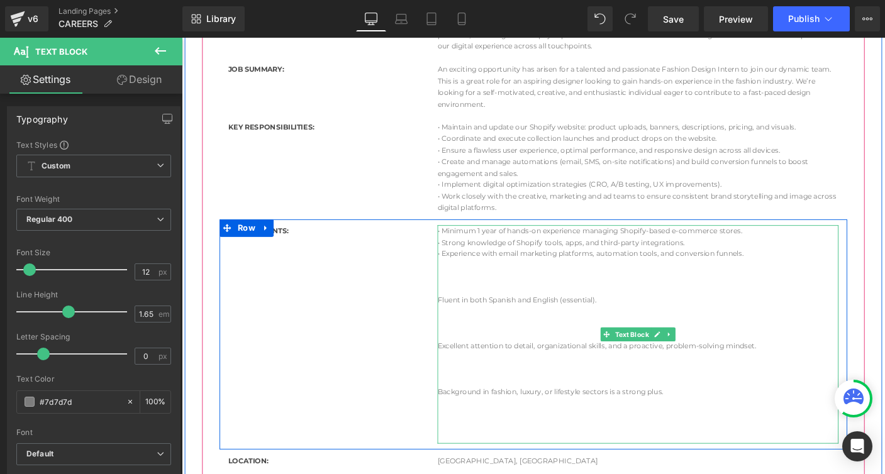
click at [464, 272] on span "• Experience with email marketing platforms, automation tools, and conversion f…" at bounding box center [625, 271] width 332 height 9
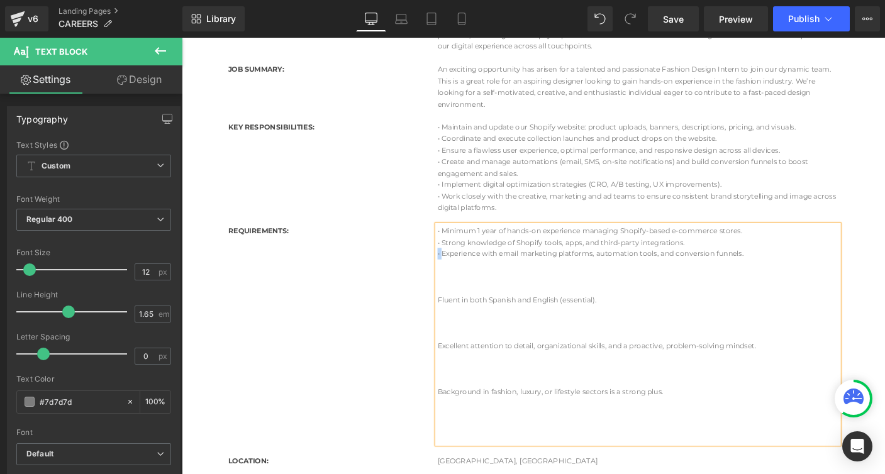
copy span "•"
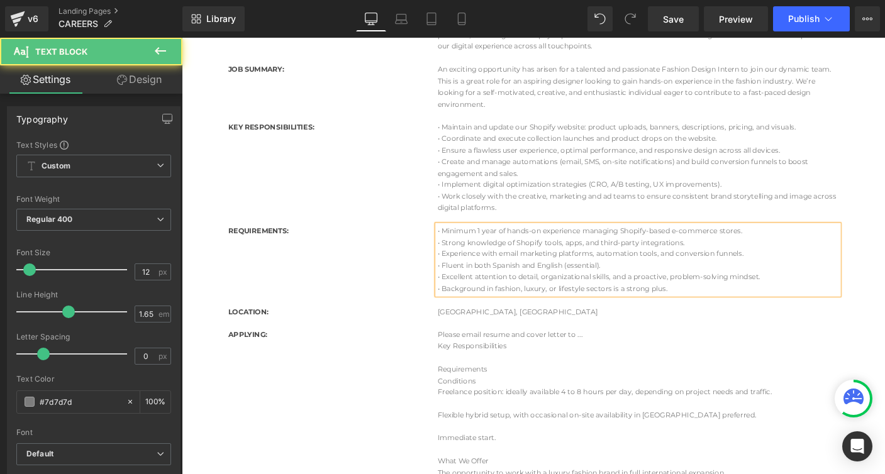
click at [601, 299] on span "• Excellent attention to detail, organizational skills, and a proactive, proble…" at bounding box center [634, 296] width 350 height 9
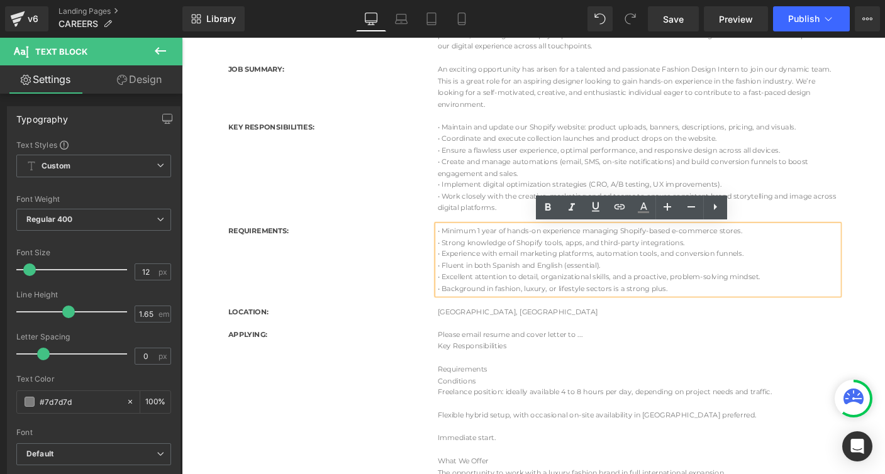
click at [231, 261] on div "REQUIREMENTS: Heading • Minimum 1 year of hands-on experience managing Shopify-…" at bounding box center [562, 278] width 679 height 87
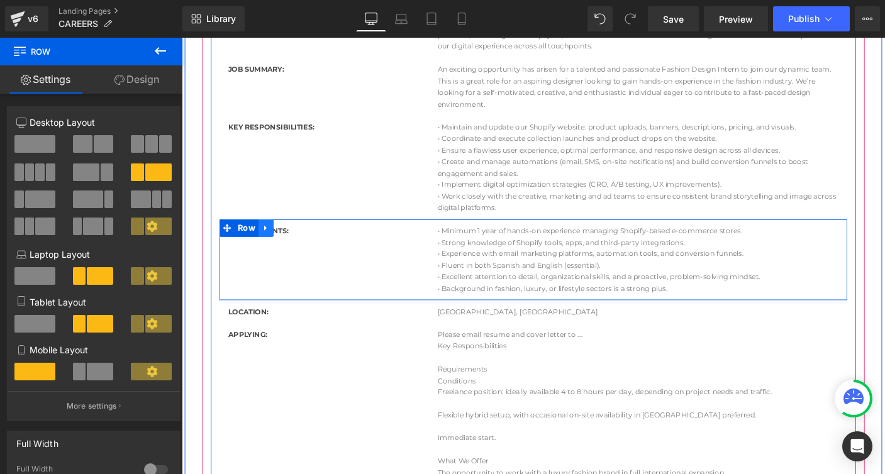
click at [273, 242] on icon at bounding box center [273, 243] width 9 height 9
click at [291, 244] on icon at bounding box center [289, 244] width 9 height 9
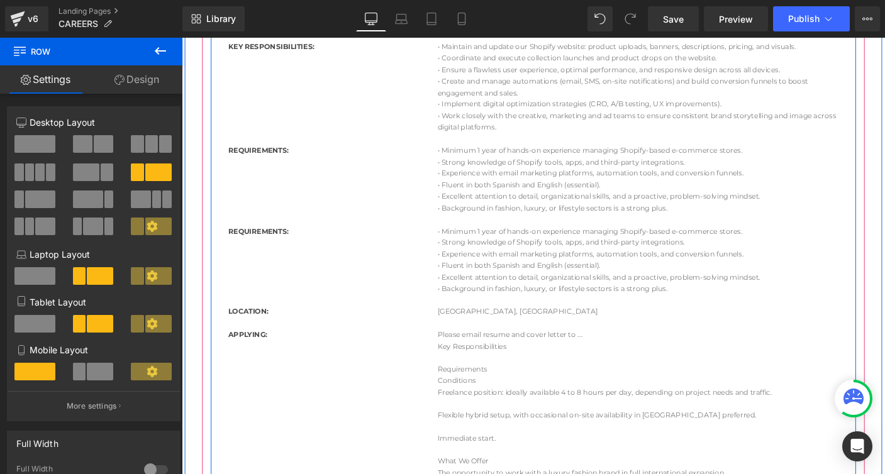
scroll to position [407, 0]
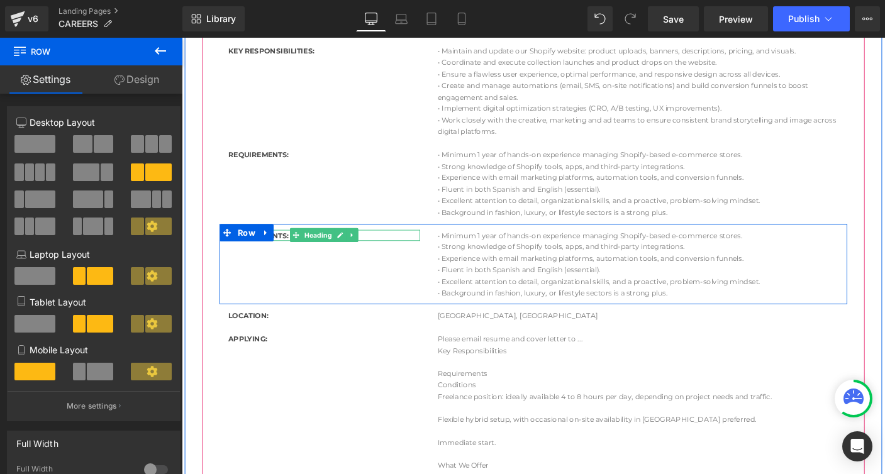
click at [290, 254] on b "REQUIREMENTS:" at bounding box center [264, 251] width 65 height 9
click at [288, 252] on b "REQUIREMENTS:" at bounding box center [264, 251] width 65 height 9
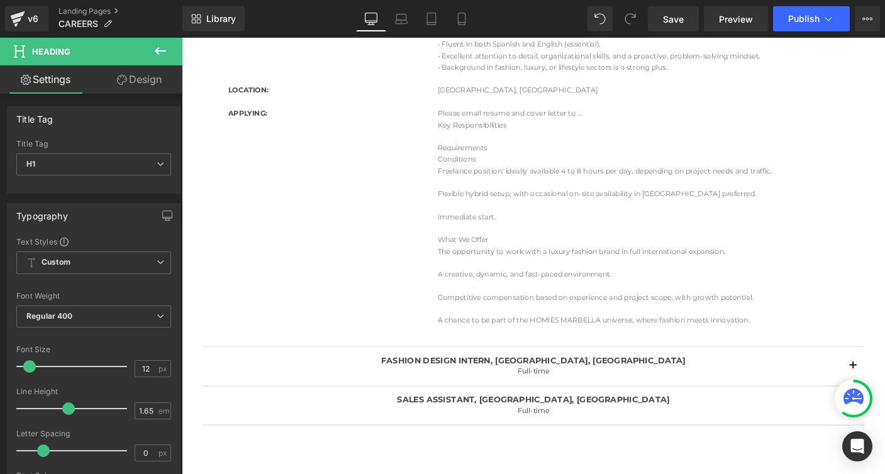
scroll to position [656, 0]
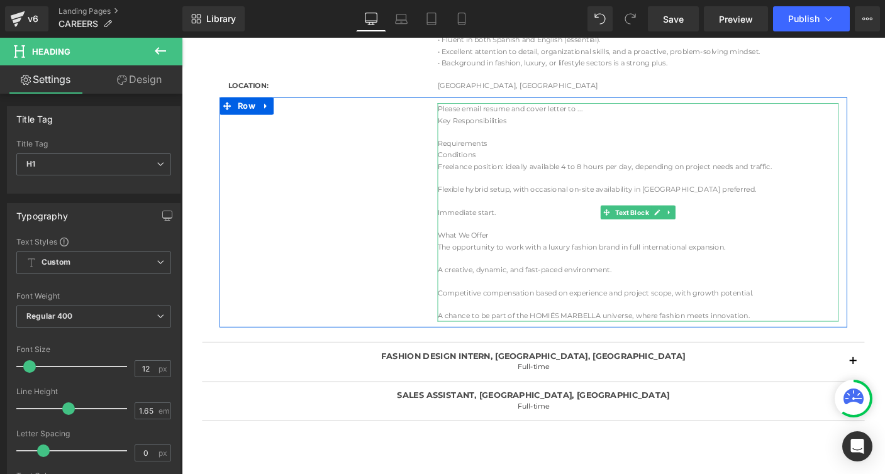
click at [462, 180] on p "Freelance position: ideally available 4 to 8 hours per day, depending on projec…" at bounding box center [676, 177] width 434 height 13
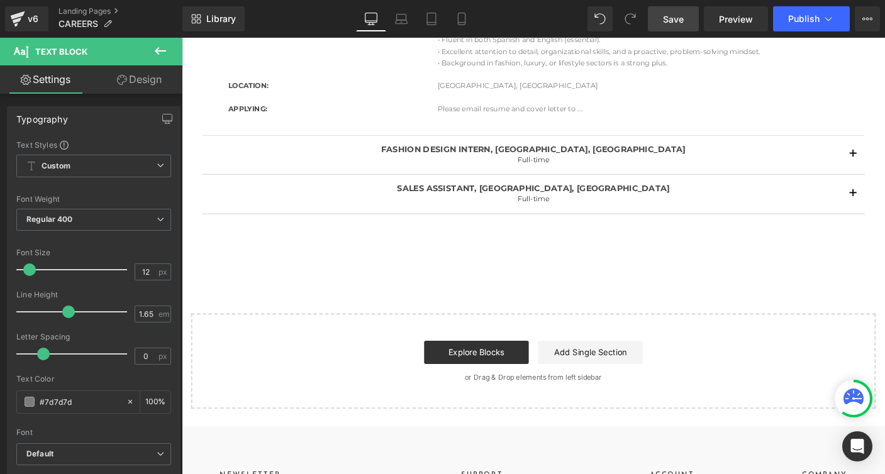
drag, startPoint x: 678, startPoint y: 23, endPoint x: 468, endPoint y: 15, distance: 209.7
click at [678, 23] on span "Save" at bounding box center [673, 19] width 21 height 13
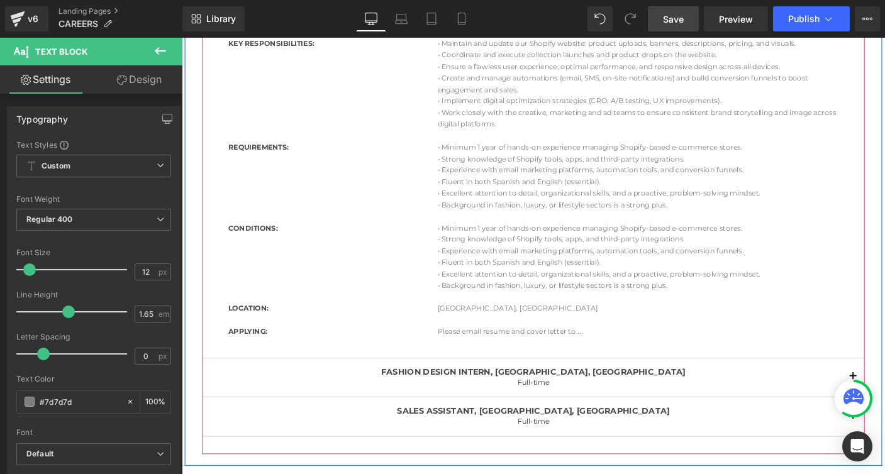
scroll to position [416, 0]
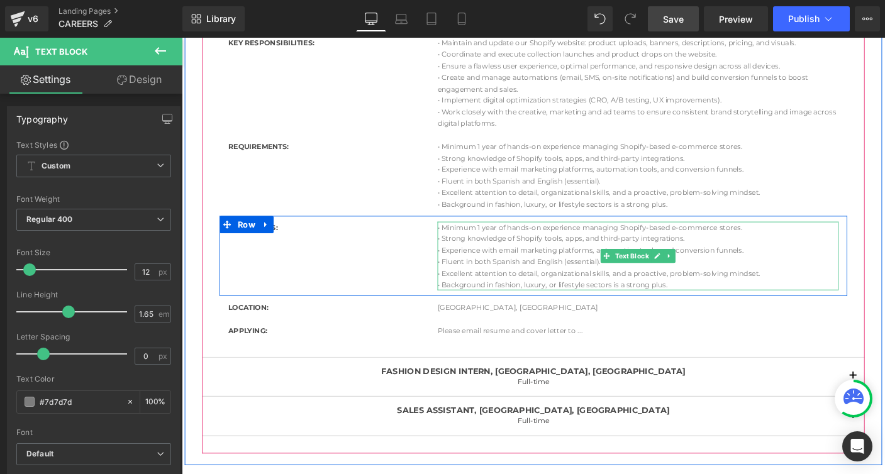
click at [472, 247] on p "• Minimum 1 year of hands-on experience managing Shopify-based e-commerce store…" at bounding box center [676, 243] width 434 height 13
click at [464, 241] on p "• Minimum 1 year of hands-on experience managing Shopify-based e-commerce store…" at bounding box center [676, 243] width 434 height 13
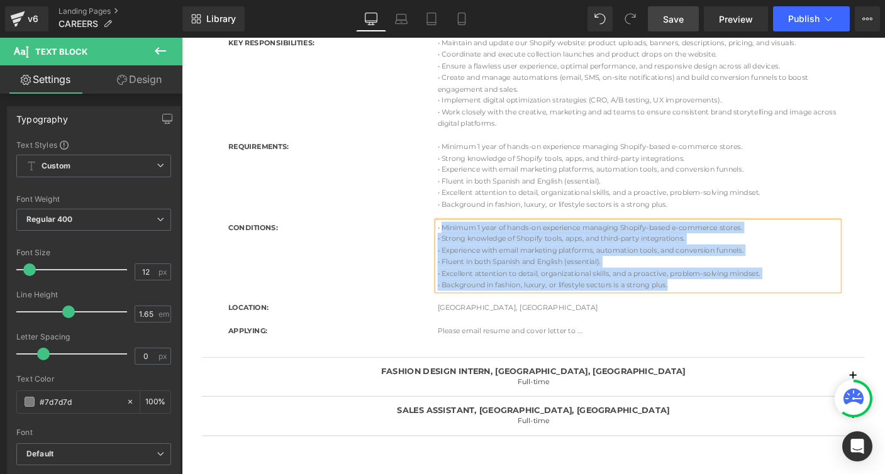
paste div
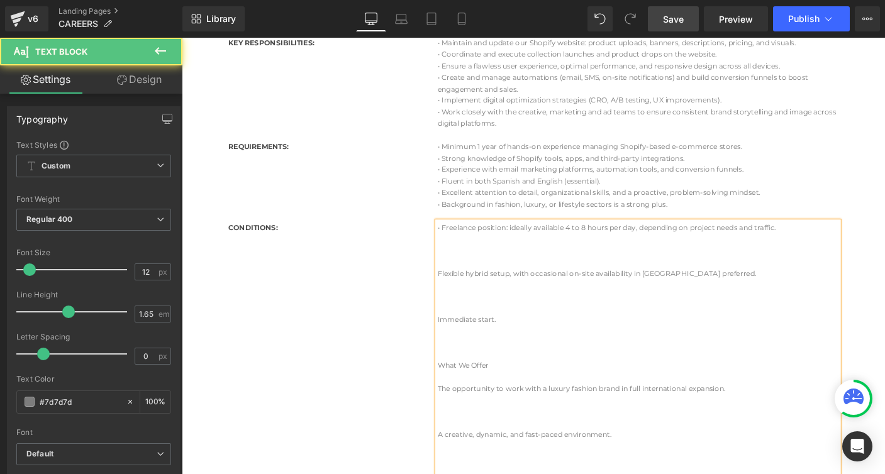
click at [469, 280] on p at bounding box center [676, 280] width 434 height 13
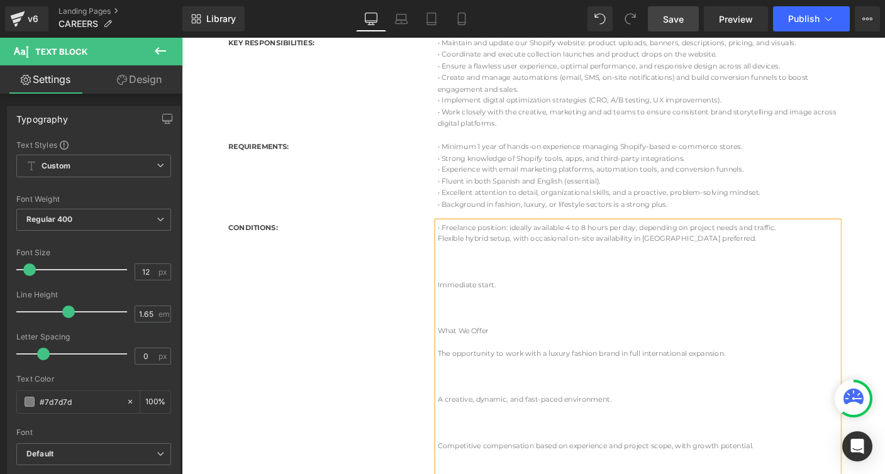
click at [464, 240] on p "• Freelance position: ideally available 4 to 8 hours per day, depending on proj…" at bounding box center [676, 243] width 434 height 13
copy p "•"
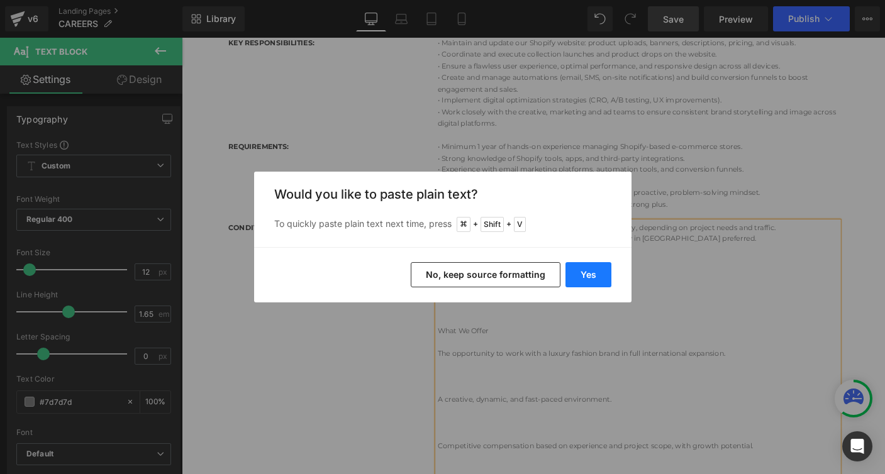
click at [600, 271] on button "Yes" at bounding box center [589, 274] width 46 height 25
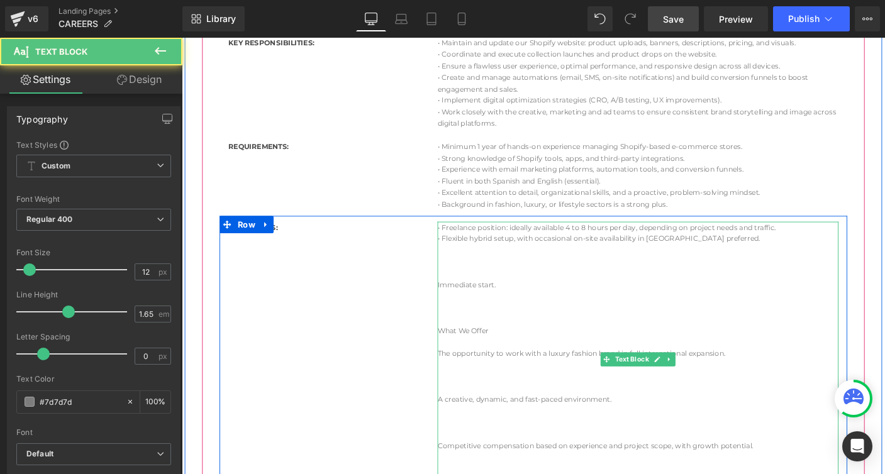
click at [470, 303] on p "Immediate start." at bounding box center [676, 305] width 434 height 13
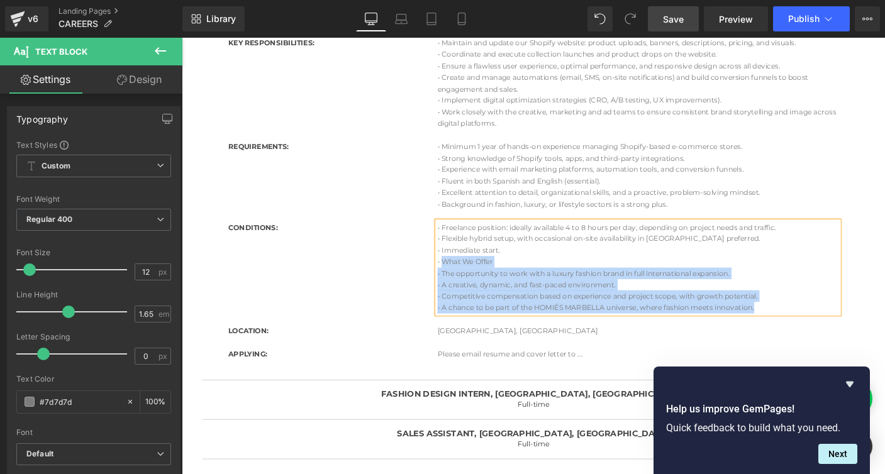
drag, startPoint x: 464, startPoint y: 279, endPoint x: 816, endPoint y: 338, distance: 356.7
click at [816, 340] on div "CONDITIONS: Heading • Freelance position: ideally available 4 to 8 hours per da…" at bounding box center [562, 287] width 679 height 112
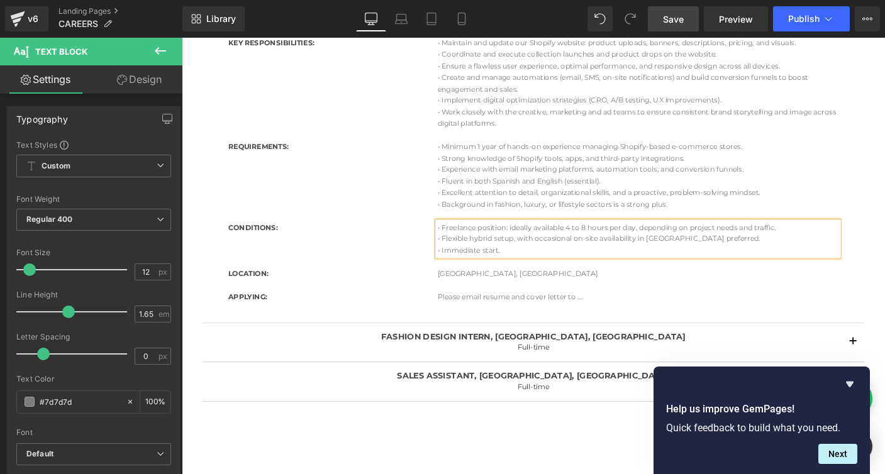
click at [218, 253] on div "COMPANY OVERVIEW: Heading HOMIÉS MARBELLA, a Spanish luxury fashion house based…" at bounding box center [562, 125] width 698 height 412
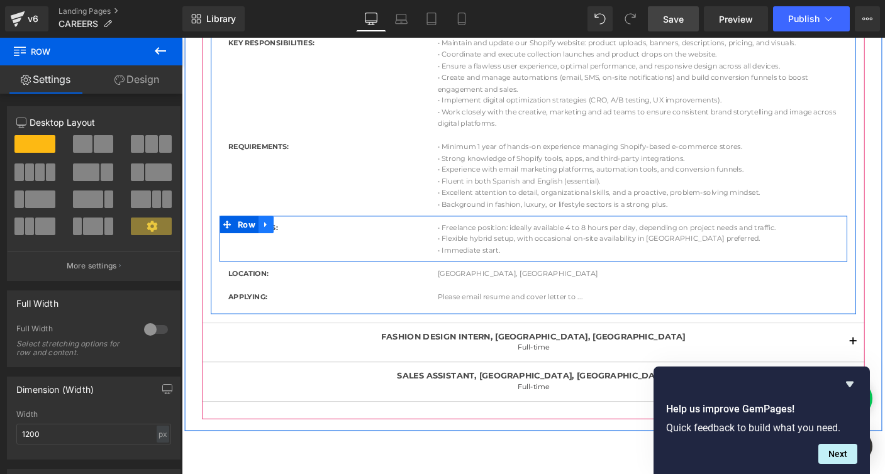
click at [272, 237] on icon at bounding box center [273, 239] width 9 height 9
click at [289, 241] on icon at bounding box center [289, 240] width 9 height 9
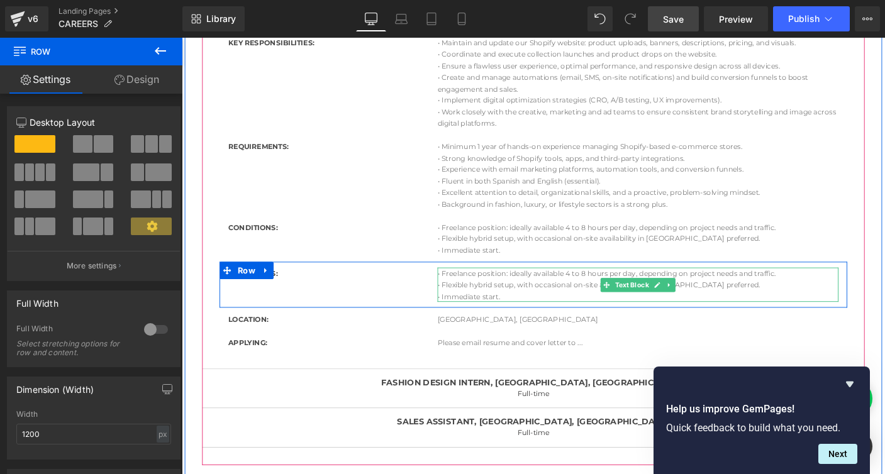
click at [483, 303] on p "• Flexible hybrid setup, with occasional on-site availability in [GEOGRAPHIC_DA…" at bounding box center [676, 305] width 434 height 13
click at [479, 293] on p "• Freelance position: ideally available 4 to 8 hours per day, depending on proj…" at bounding box center [676, 293] width 434 height 13
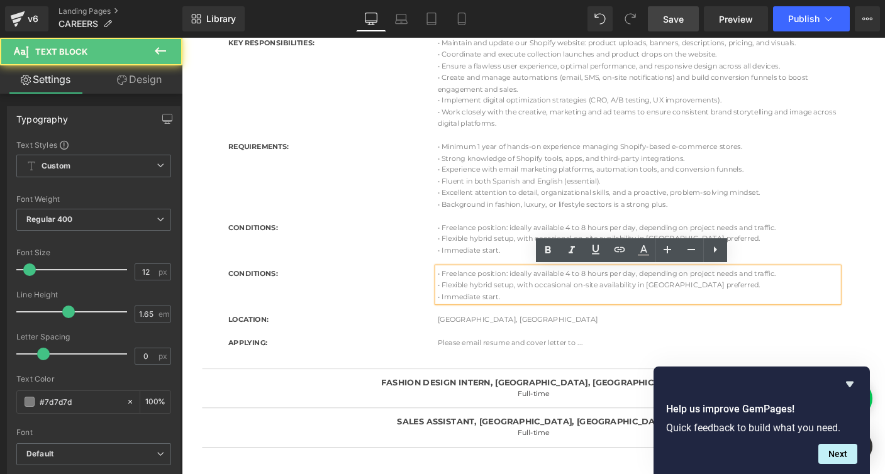
click at [477, 294] on p "• Freelance position: ideally available 4 to 8 hours per day, depending on proj…" at bounding box center [676, 293] width 434 height 13
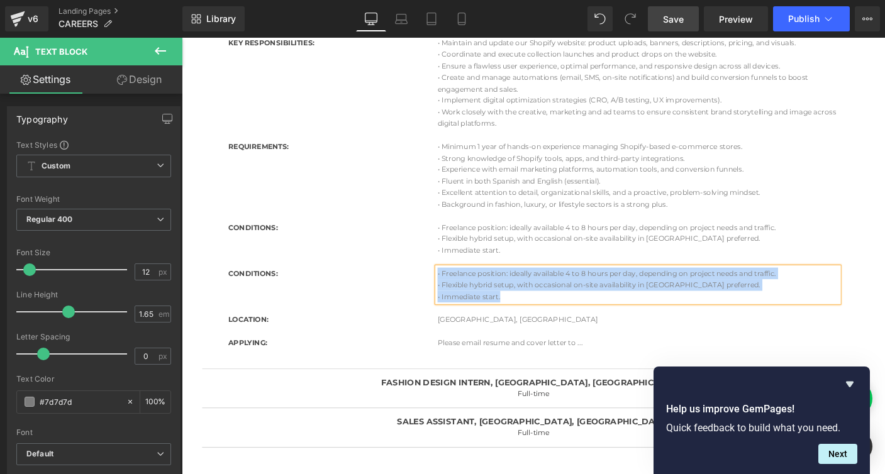
paste div
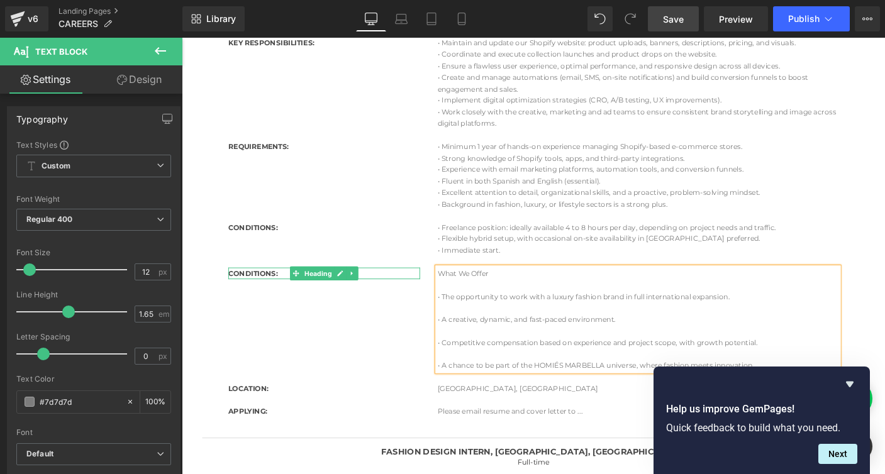
click at [260, 293] on b "CONDITIONS:" at bounding box center [258, 292] width 53 height 9
click at [259, 292] on b "CONDITIONS:" at bounding box center [258, 292] width 53 height 9
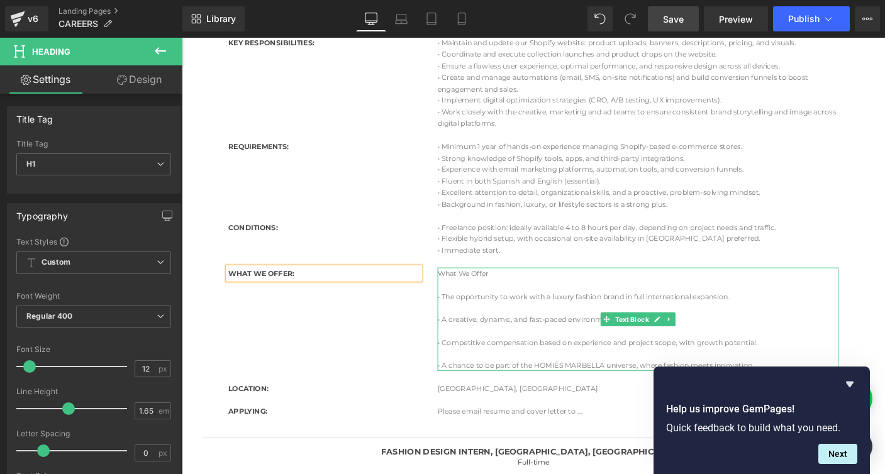
click at [465, 318] on p "• The opportunity to work with a luxury fashion brand in full international exp…" at bounding box center [676, 318] width 434 height 13
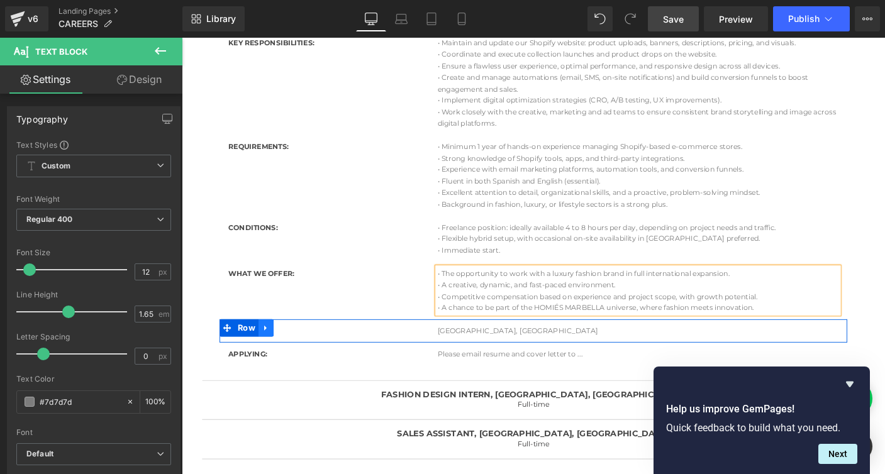
click at [273, 354] on icon at bounding box center [273, 352] width 9 height 9
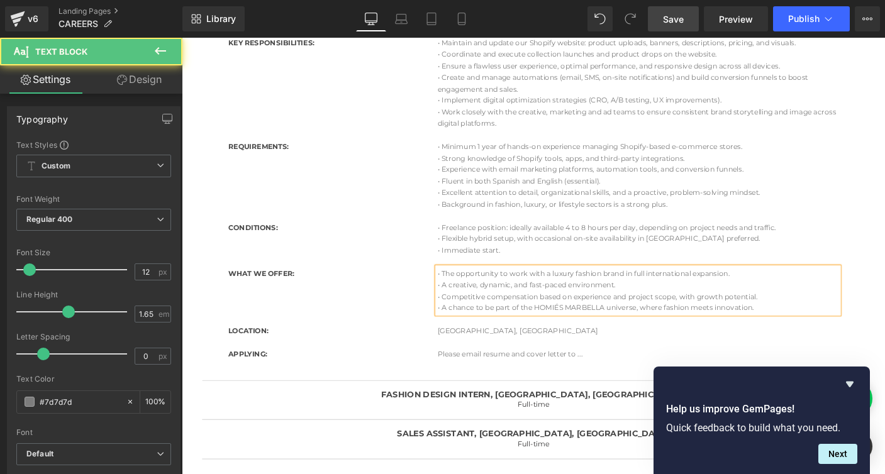
click at [480, 306] on p "• A creative, dynamic, and fast-paced environment." at bounding box center [676, 305] width 434 height 13
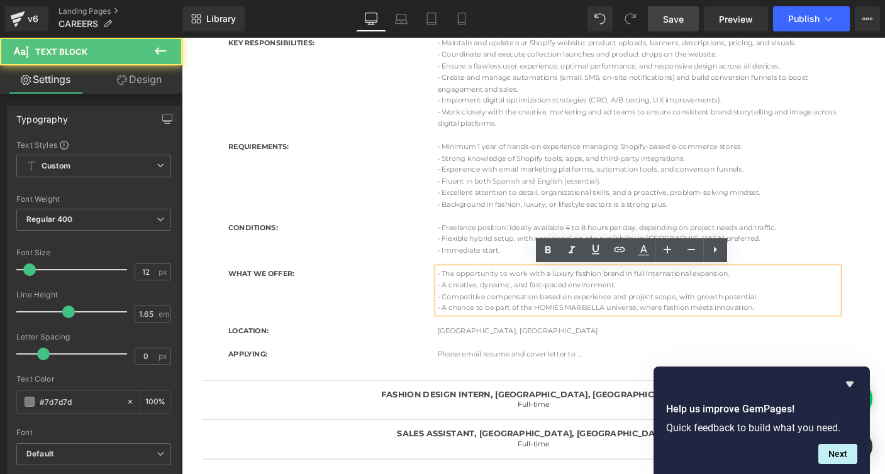
click at [478, 321] on p "• Competitive compensation based on experience and project scope, with growth p…" at bounding box center [676, 318] width 434 height 13
click at [481, 329] on p "• A chance to be part of the HOMIÉS MARBELLA universe, where fashion meets inno…" at bounding box center [676, 330] width 434 height 13
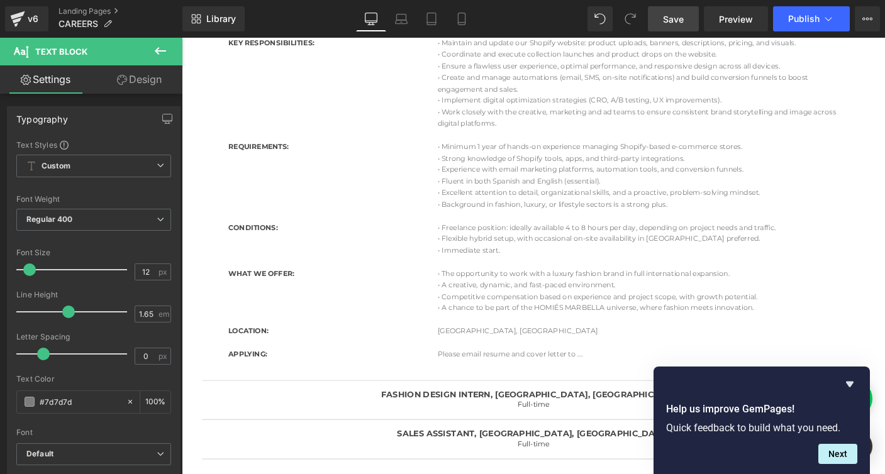
click at [674, 19] on span "Save" at bounding box center [673, 19] width 21 height 13
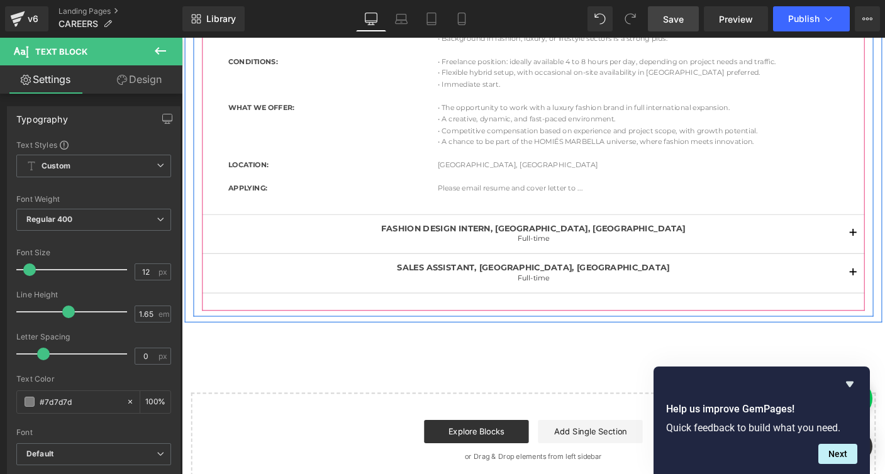
scroll to position [621, 0]
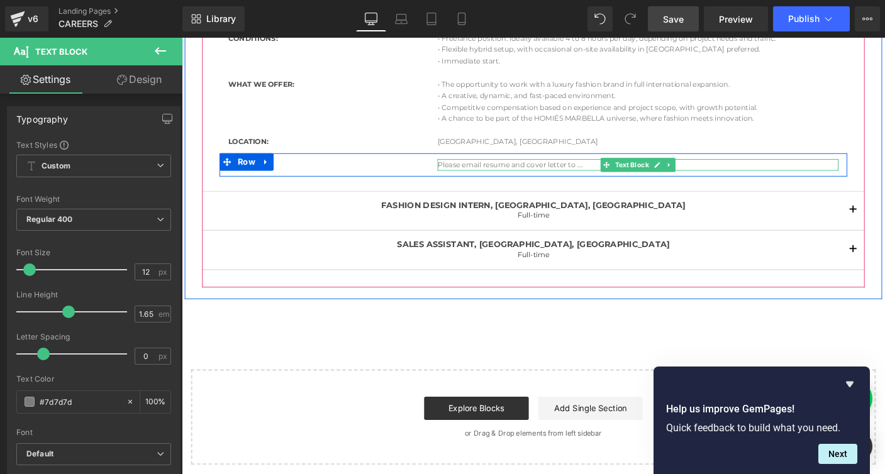
click at [608, 176] on p "Please email resume and cover letter to ..." at bounding box center [676, 175] width 434 height 13
click at [619, 174] on p "Please email resume and cover letter to ..." at bounding box center [676, 175] width 434 height 13
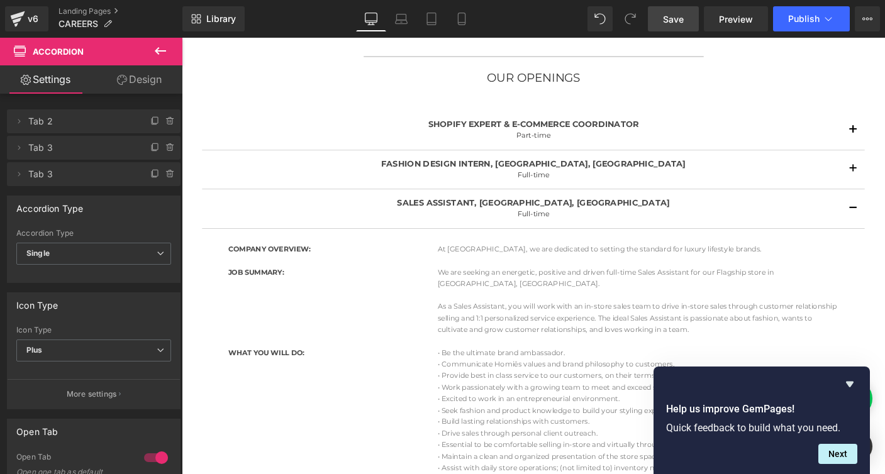
scroll to position [165, 0]
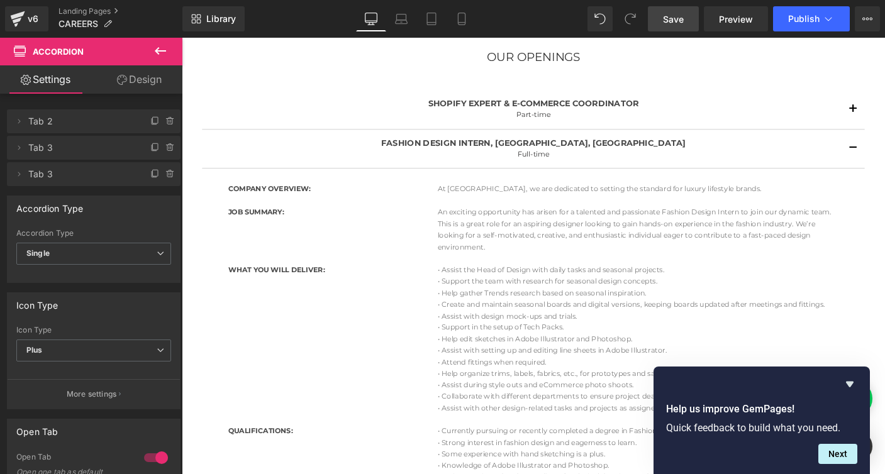
scroll to position [180, 0]
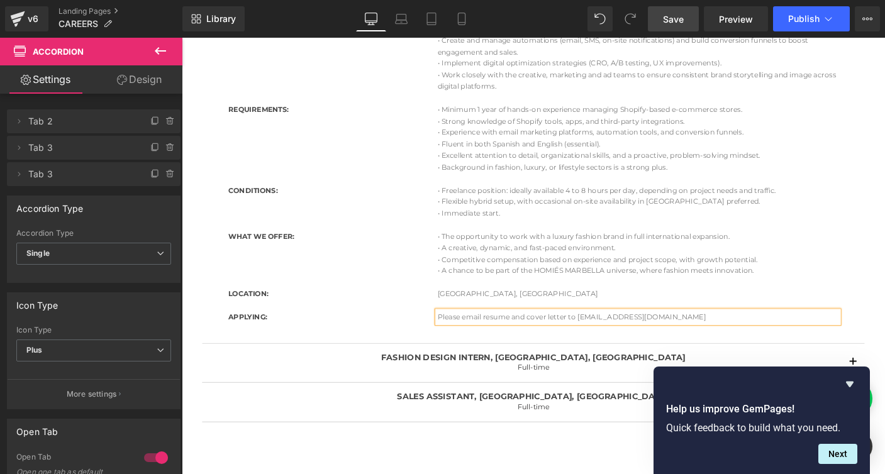
scroll to position [511, 0]
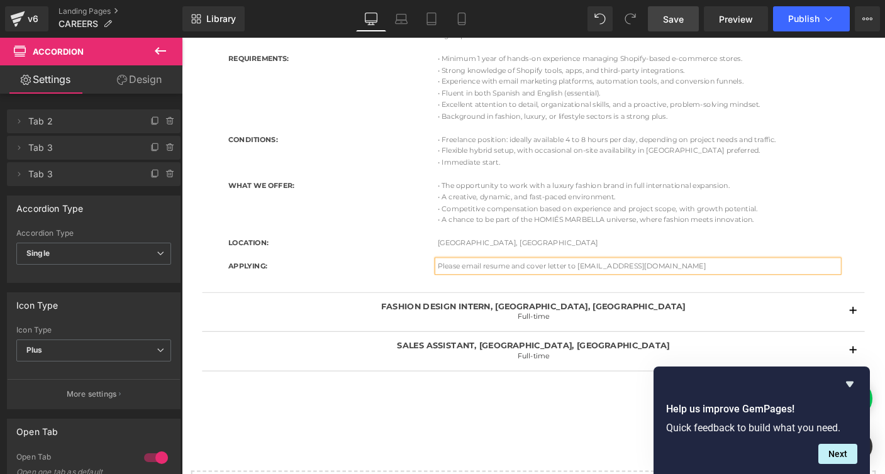
click at [618, 282] on p "Please email resume and cover letter to [EMAIL_ADDRESS][DOMAIN_NAME]" at bounding box center [676, 285] width 434 height 13
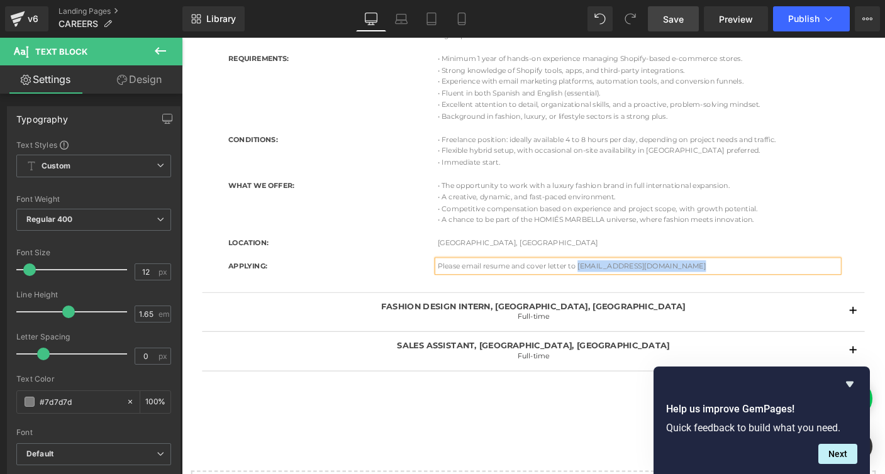
drag, startPoint x: 739, startPoint y: 286, endPoint x: 827, endPoint y: 274, distance: 89.0
click at [610, 284] on p "Please email resume and cover letter to [EMAIL_ADDRESS][DOMAIN_NAME]" at bounding box center [676, 285] width 434 height 13
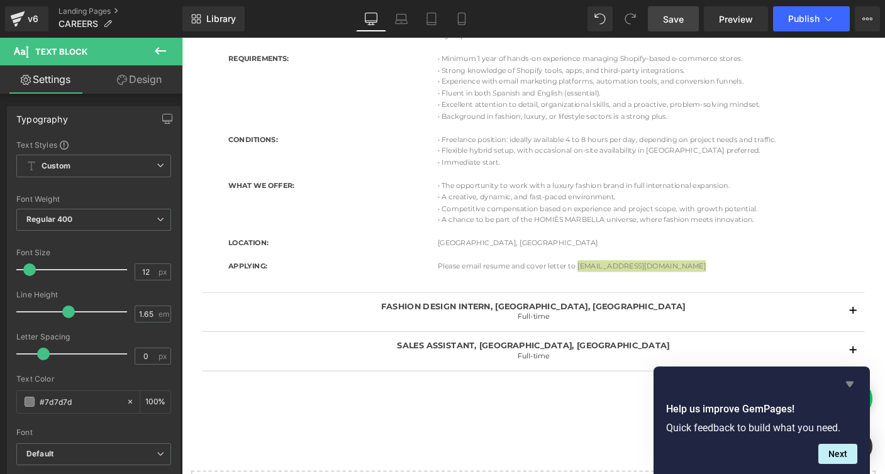
click at [851, 382] on icon "Hide survey" at bounding box center [850, 385] width 8 height 6
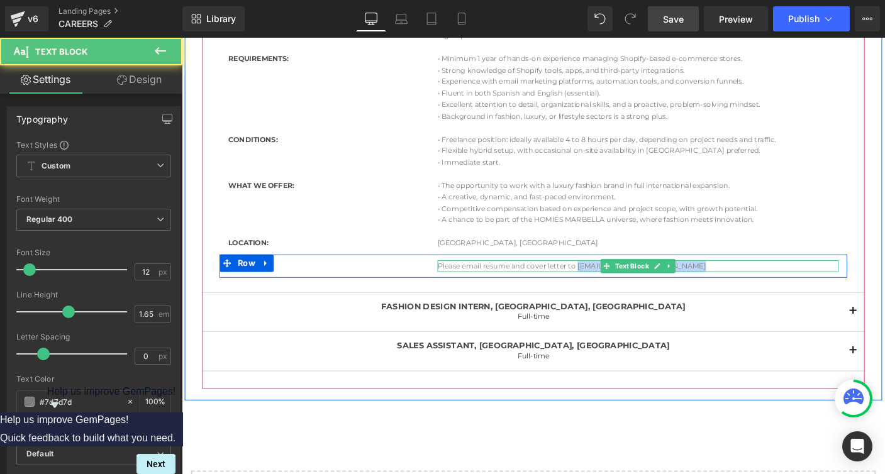
click at [625, 283] on p "Please email resume and cover letter to [EMAIL_ADDRESS][DOMAIN_NAME]" at bounding box center [676, 285] width 434 height 13
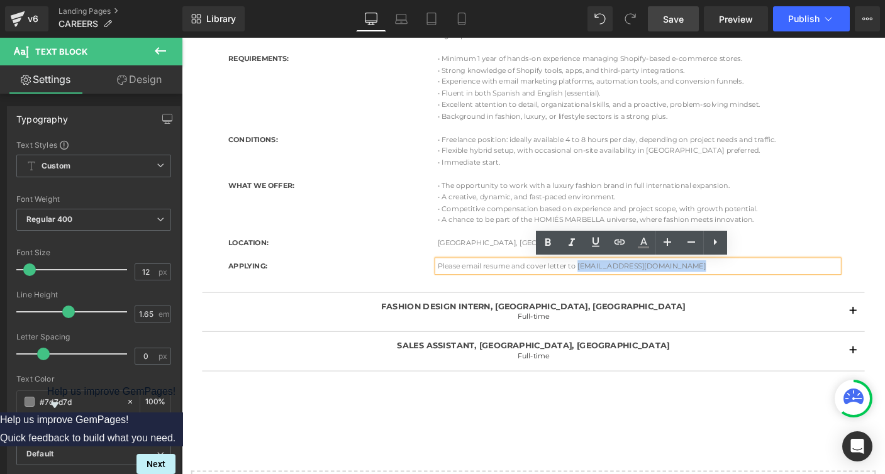
drag, startPoint x: 613, startPoint y: 284, endPoint x: 739, endPoint y: 287, distance: 125.9
click at [739, 287] on p "Please email resume and cover letter to [EMAIL_ADDRESS][DOMAIN_NAME]" at bounding box center [676, 285] width 434 height 13
click at [619, 243] on icon at bounding box center [619, 242] width 15 height 15
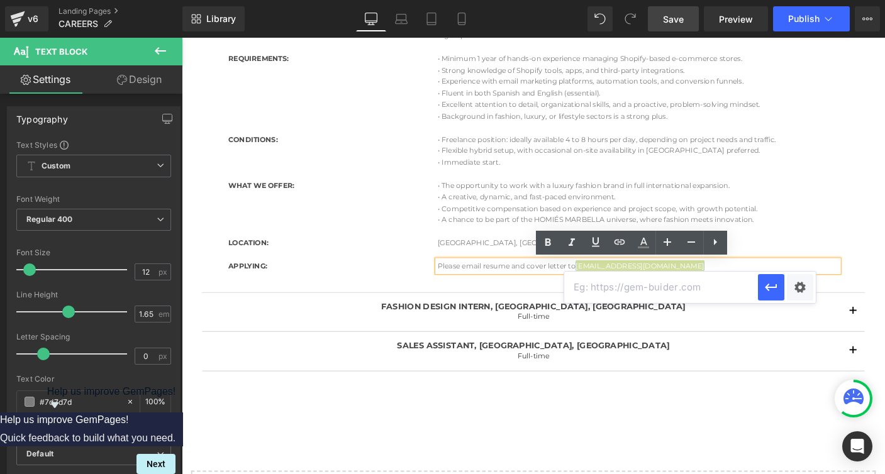
click at [596, 291] on input "text" at bounding box center [661, 287] width 194 height 31
paste input "RIFFS AND RUNS OÜ"
type input "mailto:[EMAIL_ADDRESS][DOMAIN_NAME]"
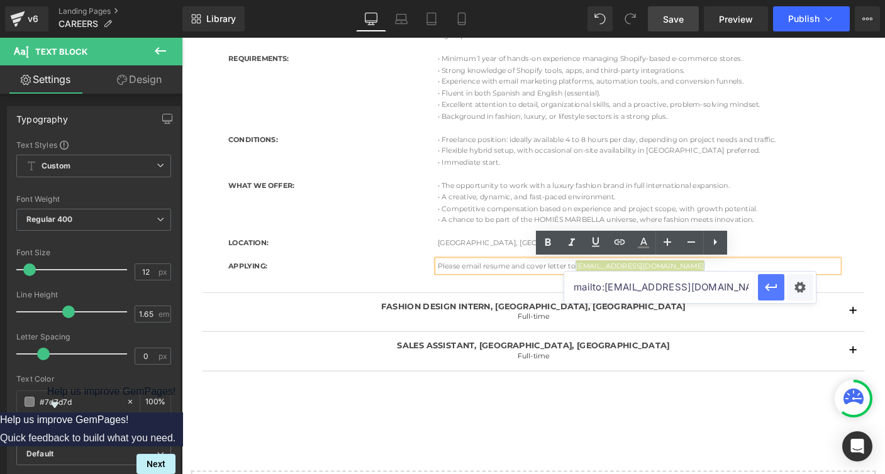
click at [766, 290] on icon "button" at bounding box center [771, 287] width 15 height 15
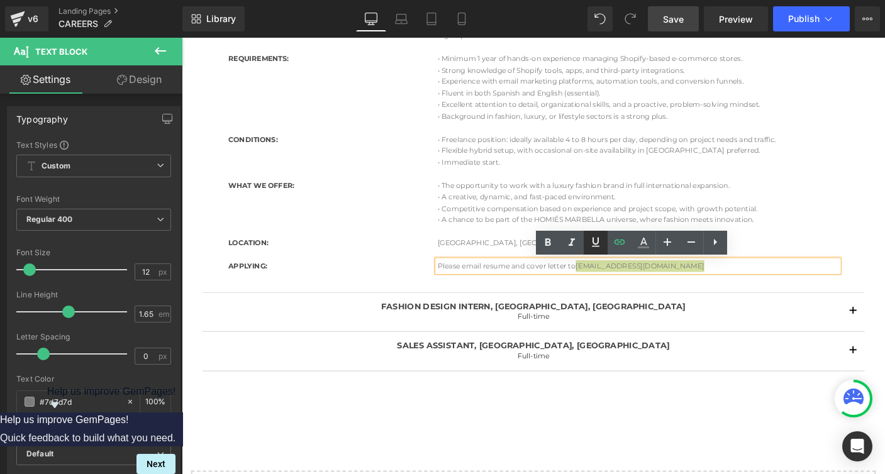
click at [598, 244] on icon at bounding box center [595, 242] width 15 height 15
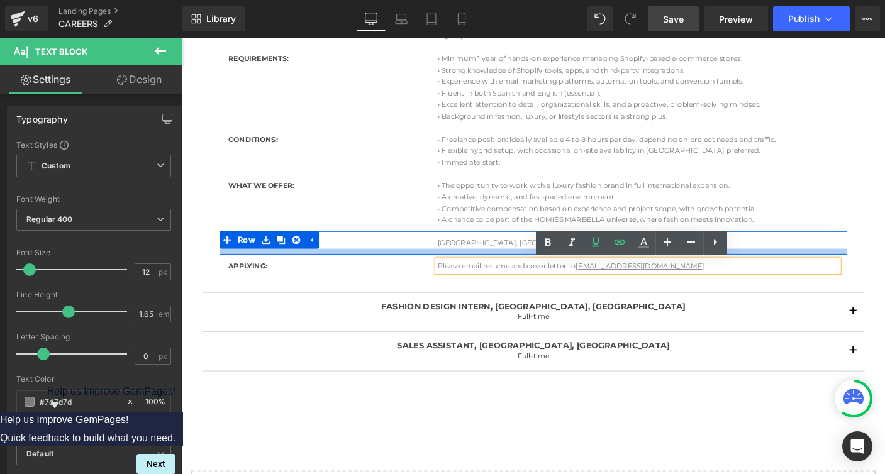
click at [312, 267] on div at bounding box center [562, 269] width 679 height 6
click at [353, 299] on div "COMPANY OVERVIEW: Heading HOMIÉS MARBELLA, a Spanish luxury fashion house based…" at bounding box center [562, 63] width 698 height 481
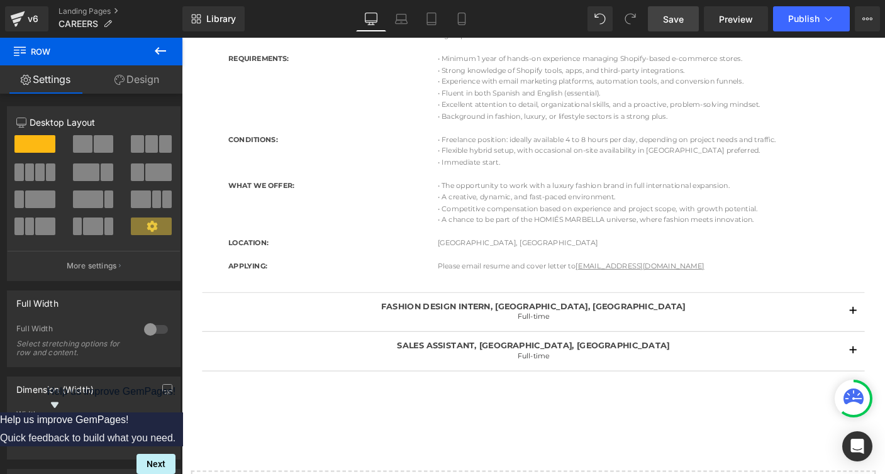
click at [669, 15] on span "Save" at bounding box center [673, 19] width 21 height 13
